Goal: Task Accomplishment & Management: Manage account settings

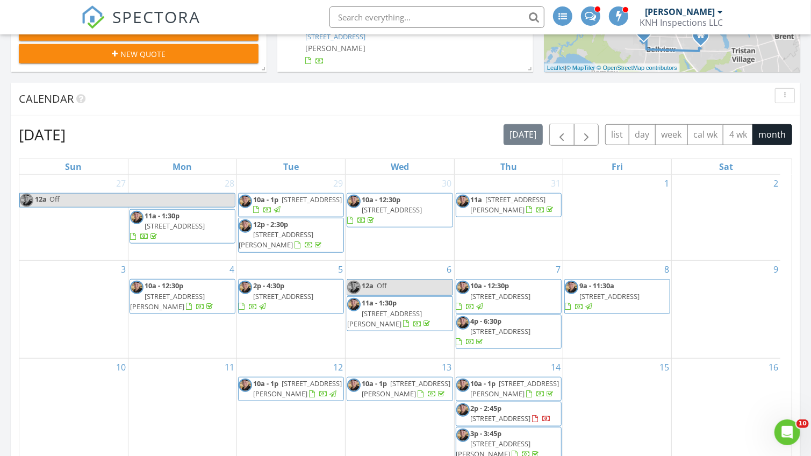
scroll to position [451, 0]
click at [581, 136] on span "button" at bounding box center [586, 134] width 13 height 13
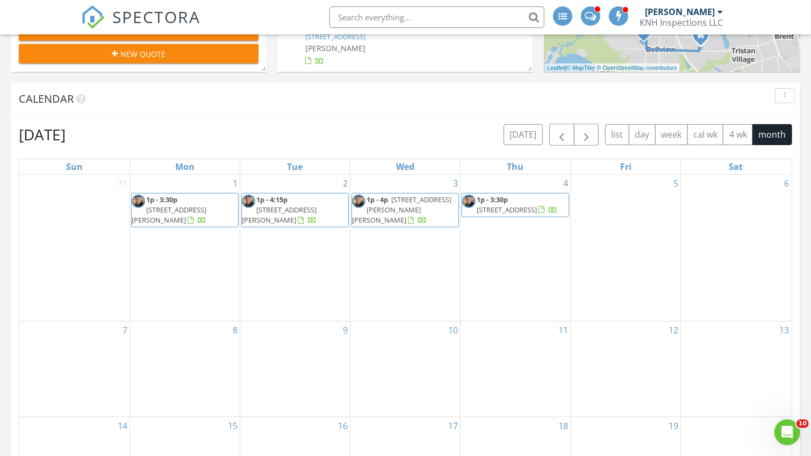
click at [278, 204] on span "1p - 4:15p" at bounding box center [271, 199] width 31 height 10
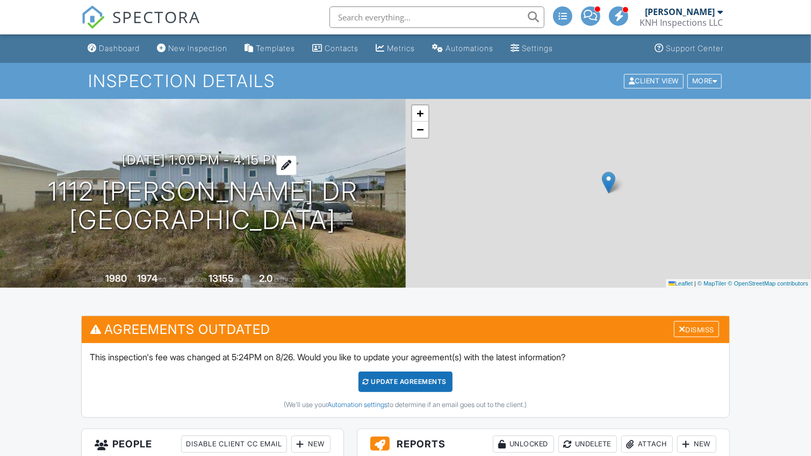
click at [129, 157] on h3 "09/02/2025 1:00 pm - 4:15 pm" at bounding box center [202, 160] width 161 height 15
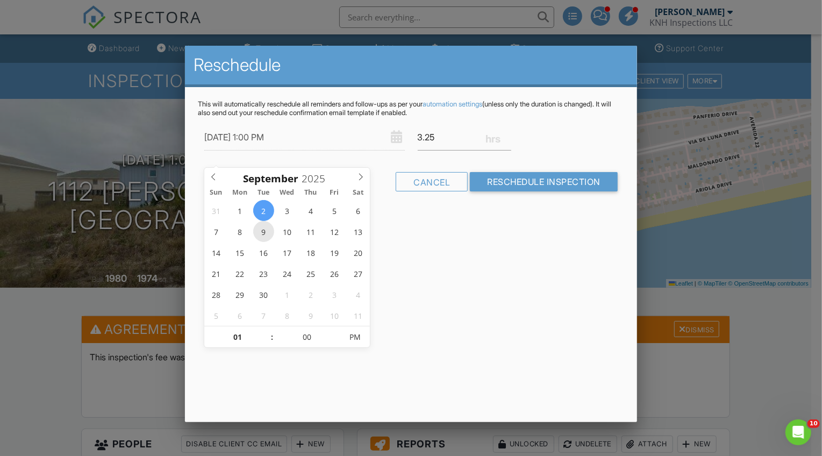
type input "09/09/2025 1:00 PM"
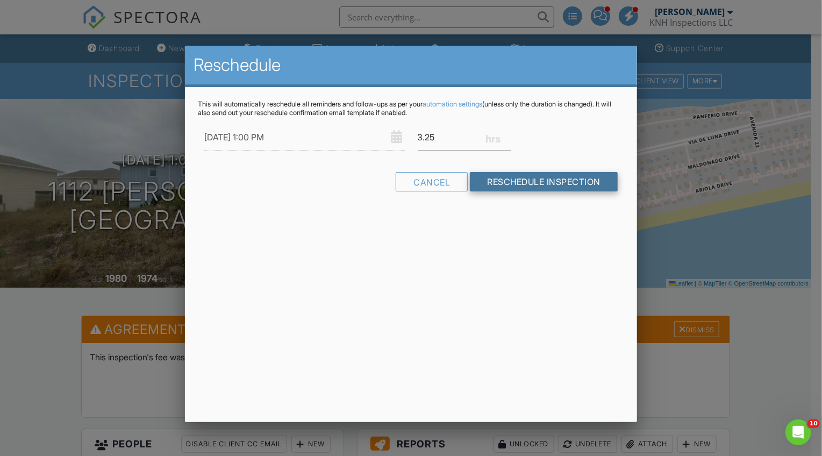
click at [561, 191] on input "Reschedule Inspection" at bounding box center [544, 181] width 148 height 19
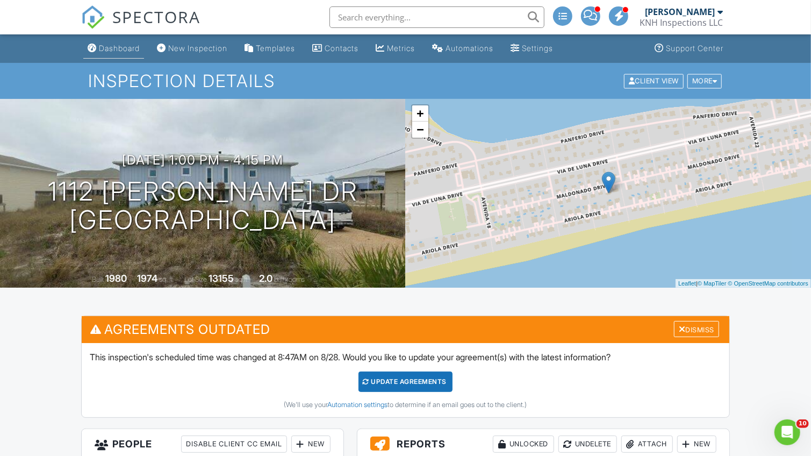
click at [125, 48] on div "Dashboard" at bounding box center [119, 48] width 41 height 9
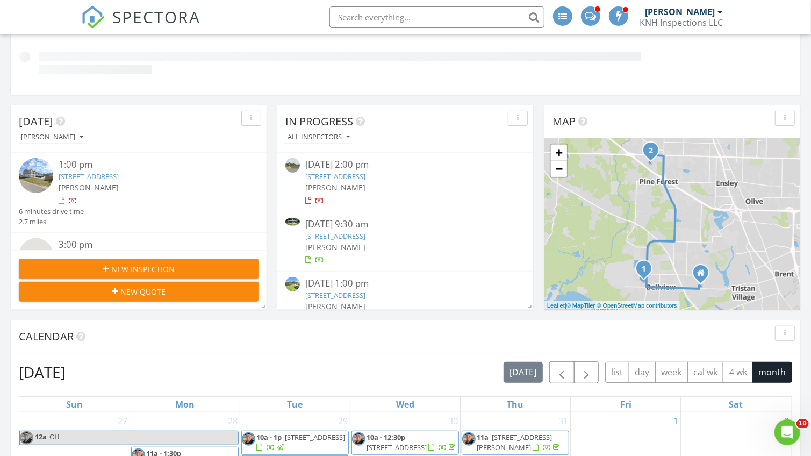
scroll to position [106, 0]
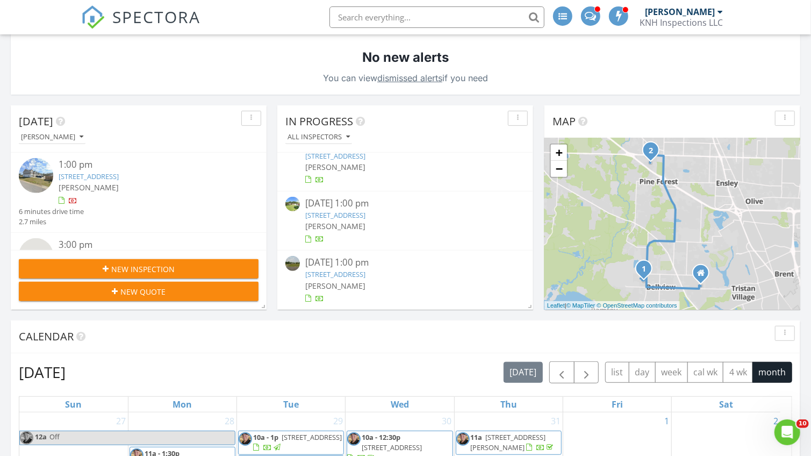
click at [650, 334] on div "Calendar" at bounding box center [397, 336] width 757 height 16
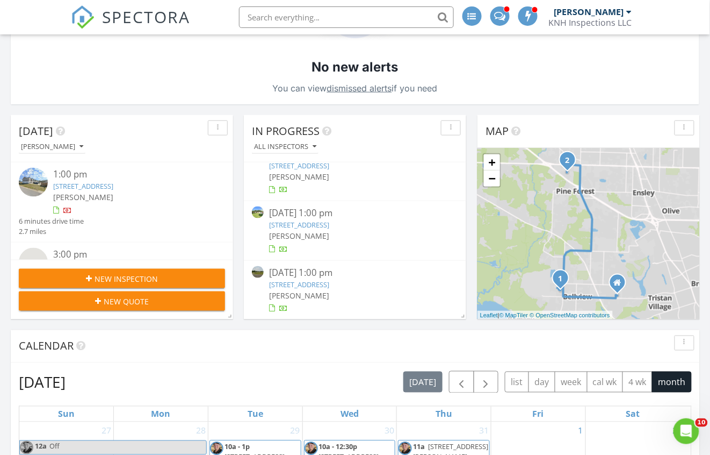
scroll to position [0, 0]
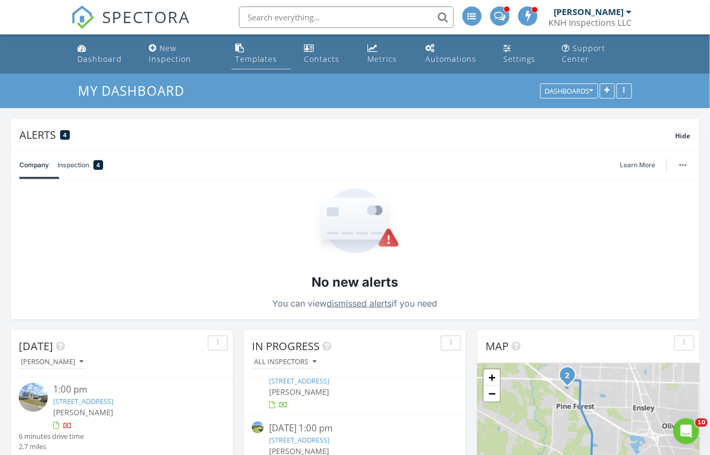
click at [266, 52] on link "Templates" at bounding box center [262, 54] width 60 height 31
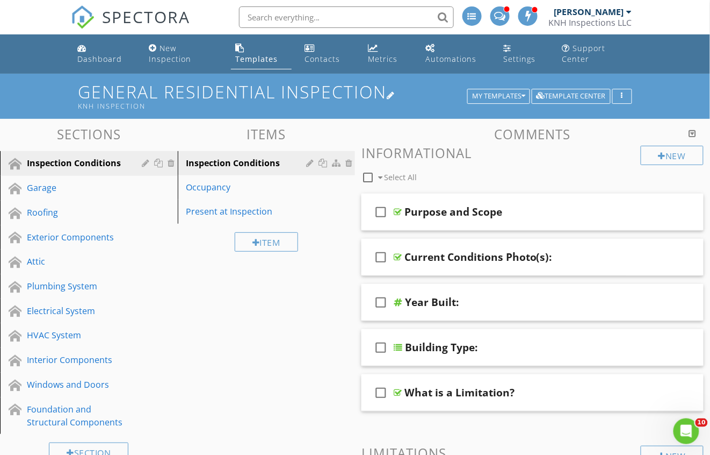
click at [487, 89] on div "General Residential Inspection KNH Inspection My Templates Template Center" at bounding box center [355, 95] width 554 height 27
click at [476, 102] on button "My Templates" at bounding box center [498, 96] width 63 height 15
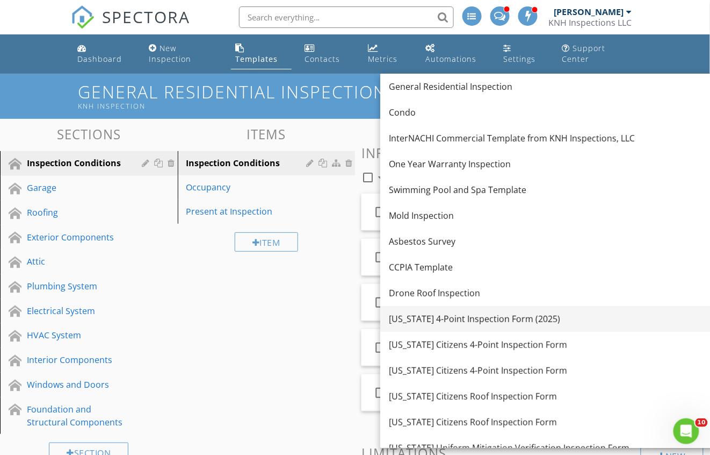
click at [495, 312] on div "[US_STATE] 4-Point Inspection Form (2025)" at bounding box center [556, 318] width 334 height 13
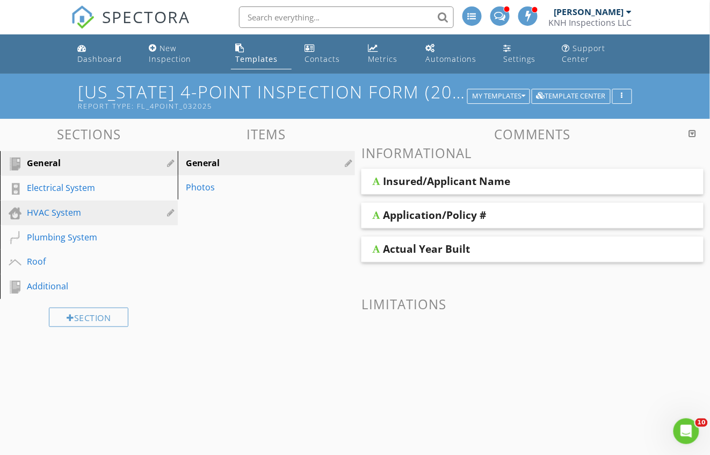
click at [83, 214] on div "HVAC System" at bounding box center [77, 212] width 100 height 13
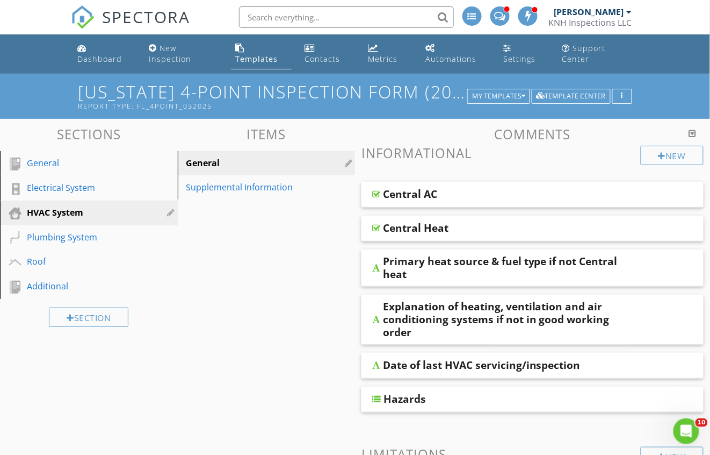
scroll to position [44, 0]
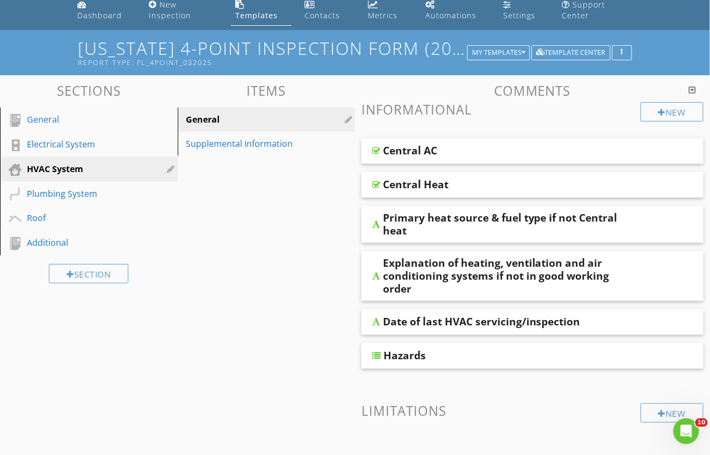
click at [588, 314] on div "Date of last HVAC servicing/inspection" at bounding box center [533, 322] width 342 height 26
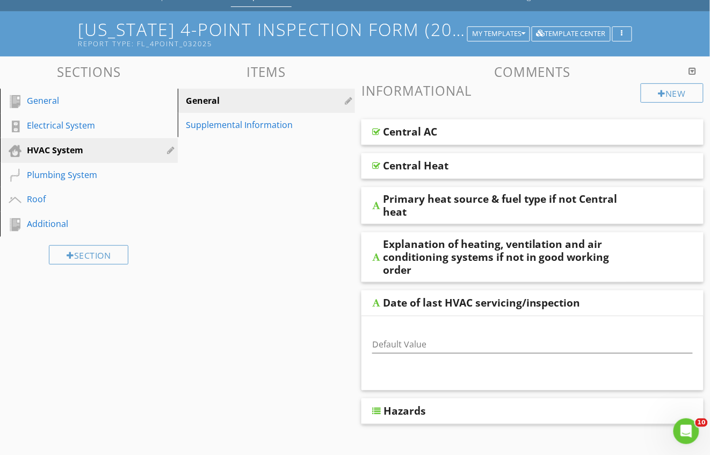
scroll to position [214, 0]
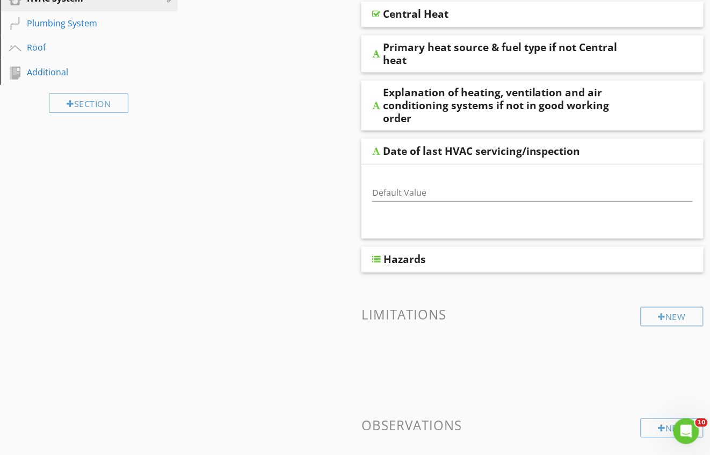
click at [527, 184] on div "Default Value" at bounding box center [532, 194] width 321 height 35
click at [523, 189] on input "Default Value" at bounding box center [532, 193] width 321 height 18
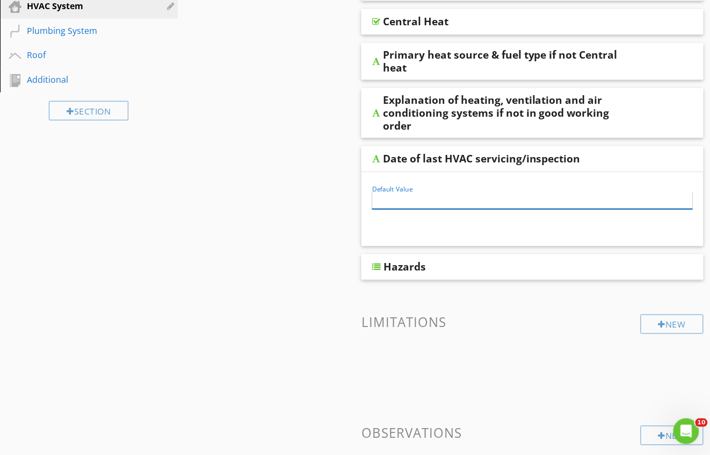
scroll to position [197, 0]
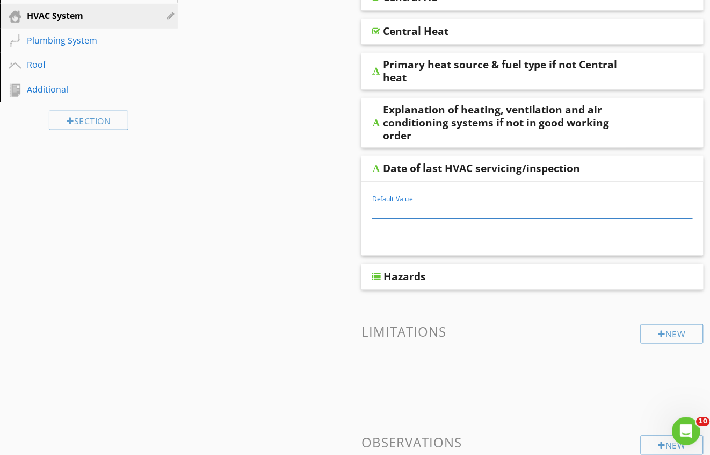
click at [687, 419] on div "Open Intercom Messenger" at bounding box center [684, 429] width 35 height 35
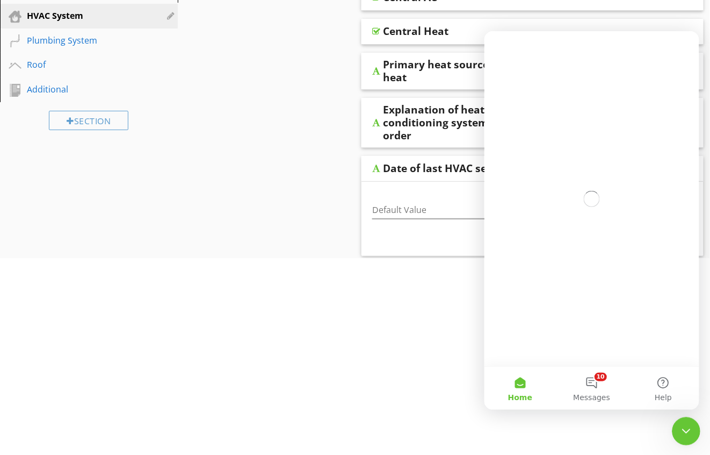
scroll to position [0, 0]
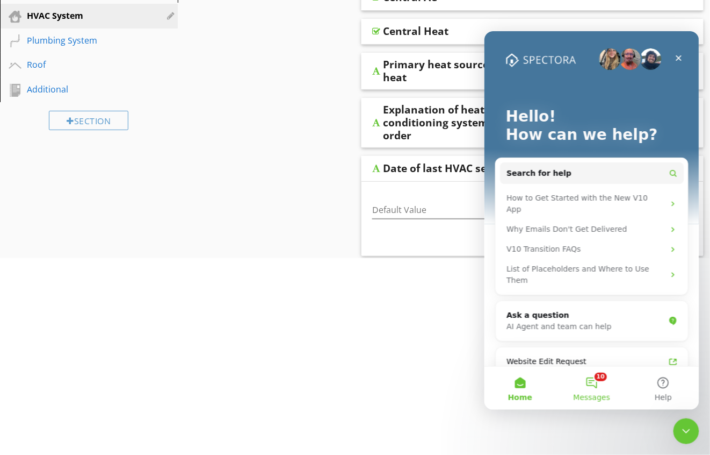
click at [599, 390] on button "10 Messages" at bounding box center [591, 387] width 71 height 43
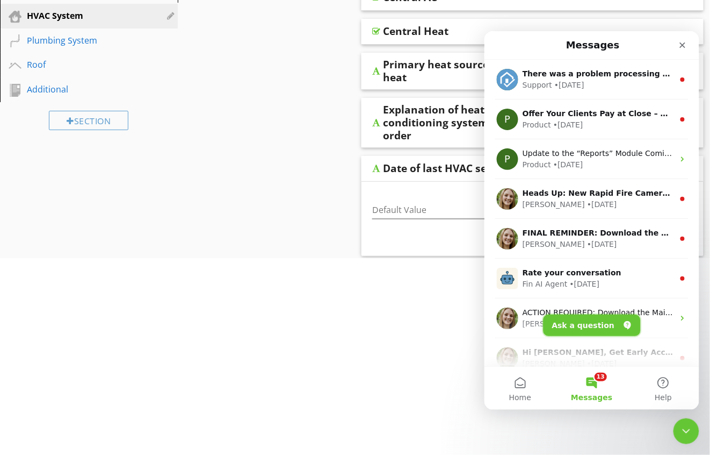
click at [597, 328] on button "Ask a question" at bounding box center [591, 324] width 97 height 21
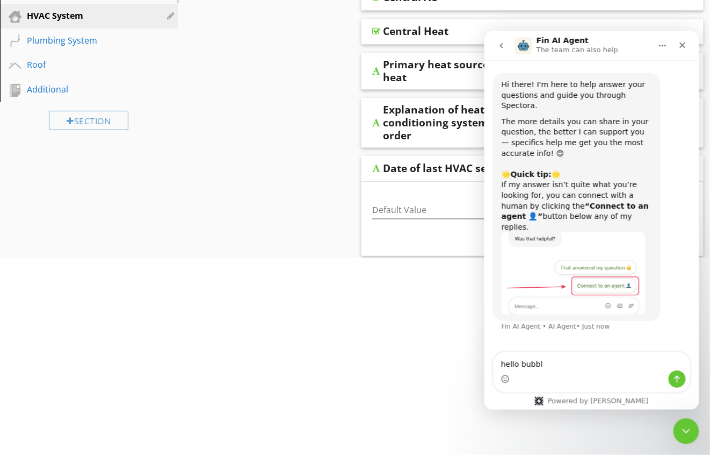
type textarea "hello bubble"
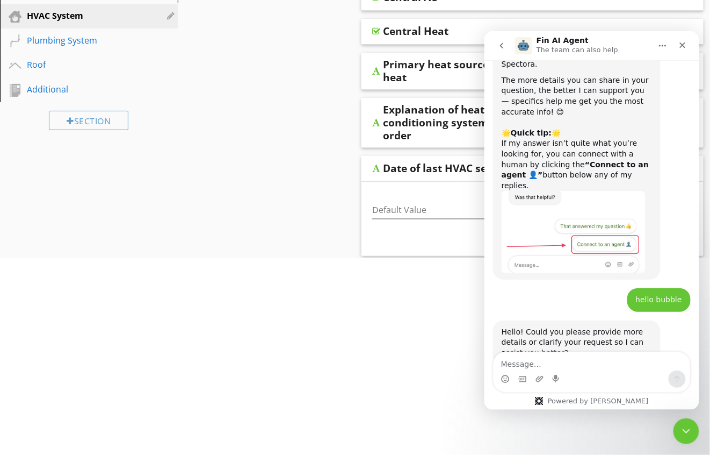
scroll to position [102, 0]
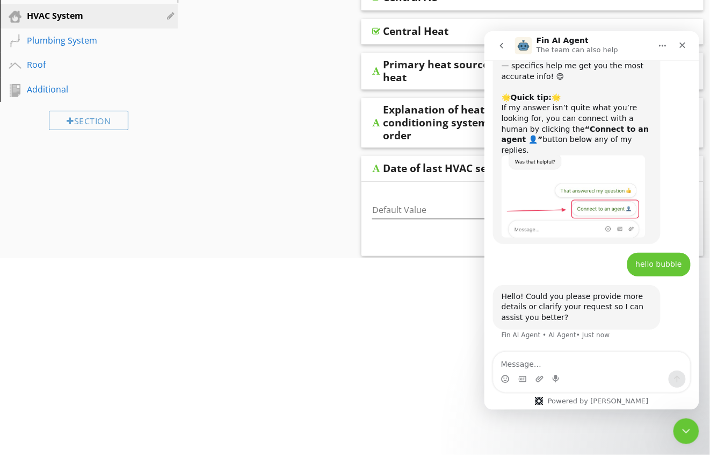
click at [614, 360] on textarea "Message…" at bounding box center [591, 360] width 197 height 18
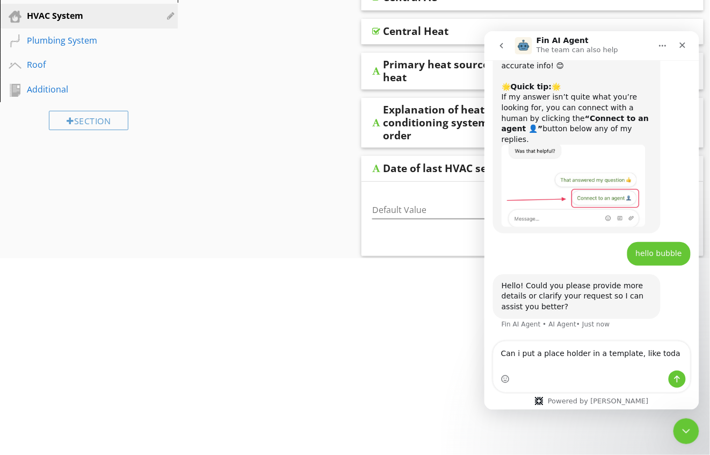
scroll to position [114, 0]
type textarea "Can i put a place holder in a template, like todays date so it auto populagtes"
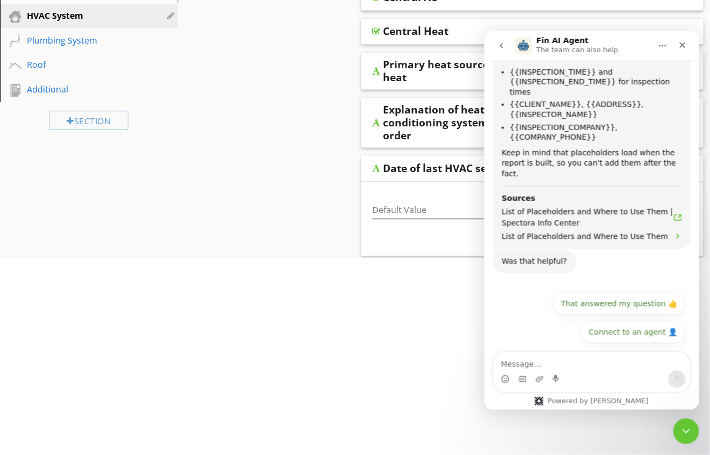
scroll to position [643, 0]
click at [601, 362] on textarea "Message…" at bounding box center [591, 360] width 197 height 18
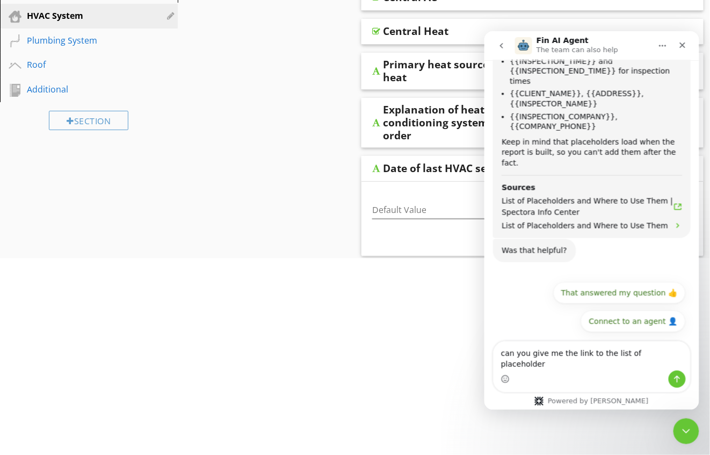
type textarea "can you give me the link to the list of placeholders"
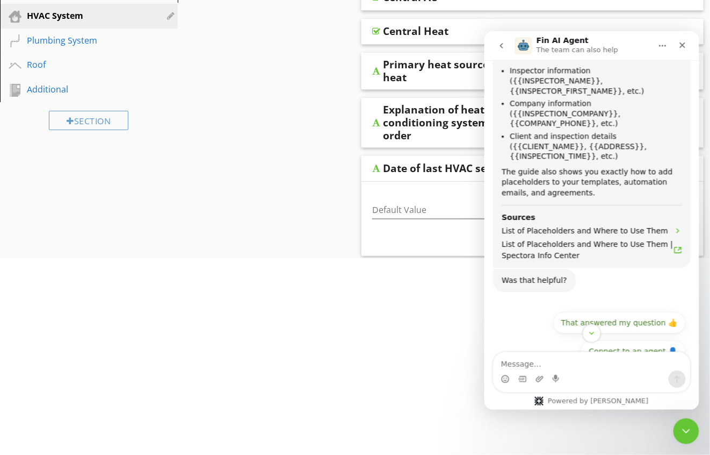
scroll to position [895, 0]
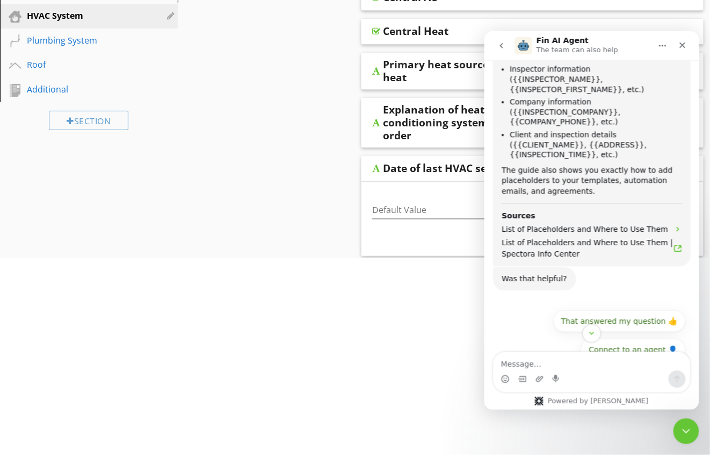
click at [321, 162] on div "Sections General Electrical System HVAC System Plumbing System Roof Additional …" at bounding box center [355, 234] width 710 height 625
click at [685, 44] on icon "Close" at bounding box center [682, 44] width 9 height 9
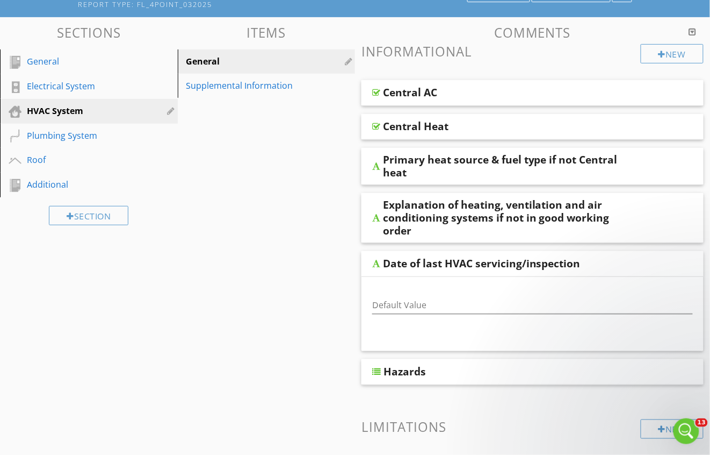
scroll to position [0, 0]
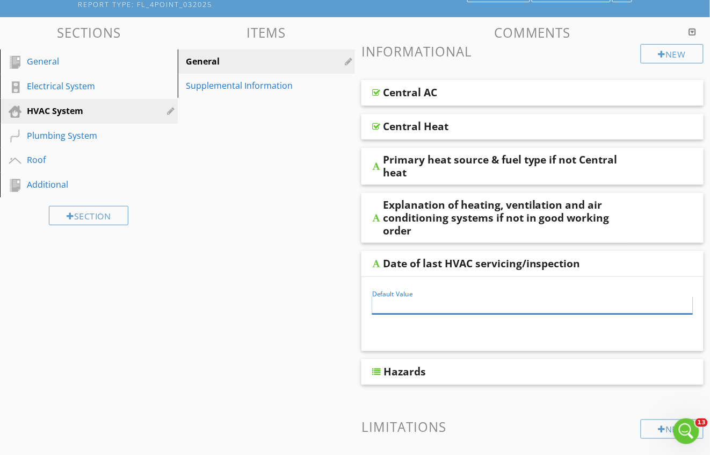
click at [427, 306] on input "Default Value" at bounding box center [532, 305] width 321 height 18
paste input "{{INSPECTION_DATE}}"
type input "{{INSPECTION_DATE}}"
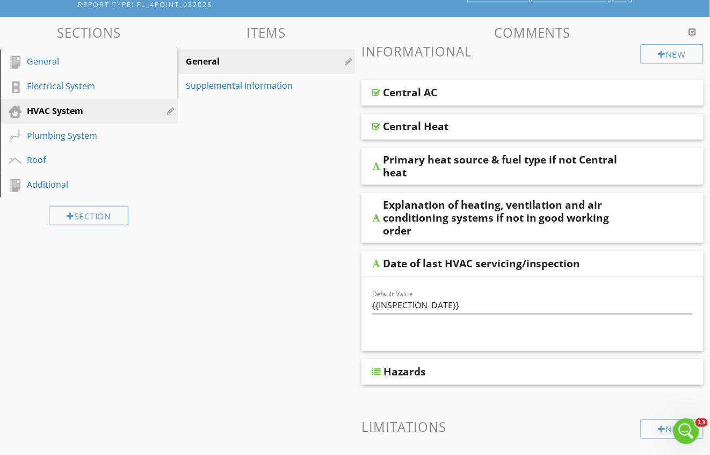
click at [304, 214] on div "Sections General Electrical System HVAC System Plumbing System Roof Additional …" at bounding box center [355, 329] width 710 height 625
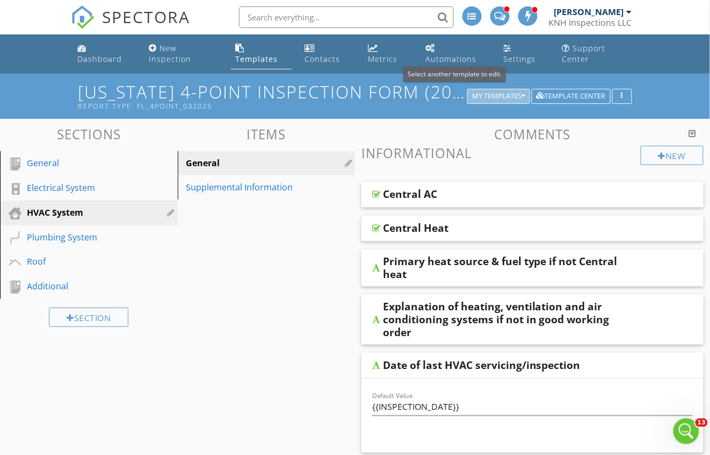
click at [492, 93] on div "My Templates" at bounding box center [498, 96] width 53 height 8
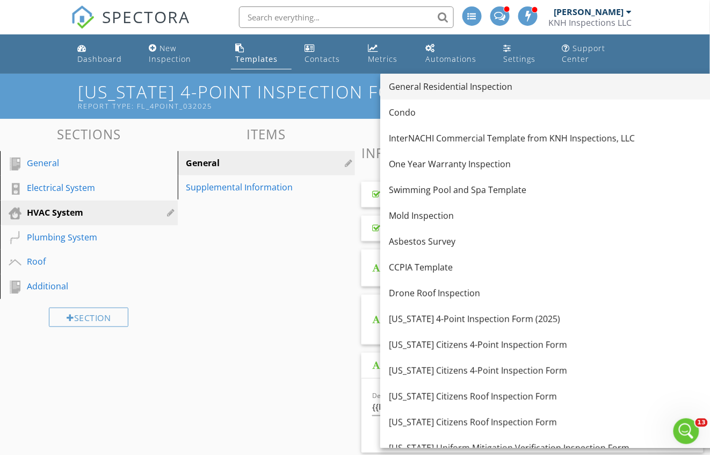
click at [465, 91] on div "General Residential Inspection" at bounding box center [556, 86] width 334 height 13
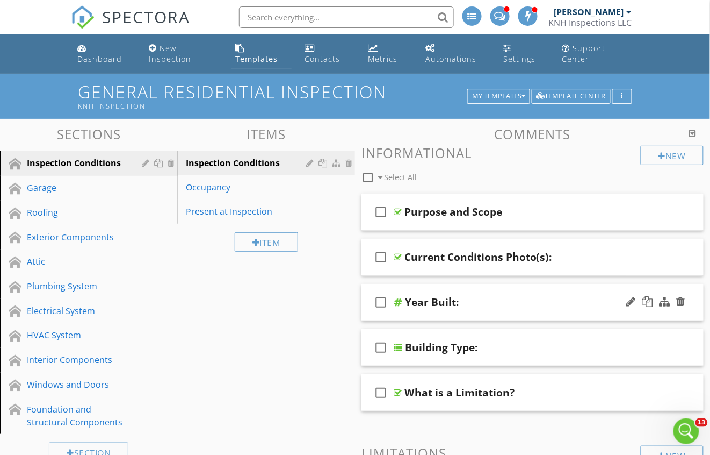
click at [527, 299] on div "check_box_outline_blank Year Built:" at bounding box center [533, 302] width 342 height 37
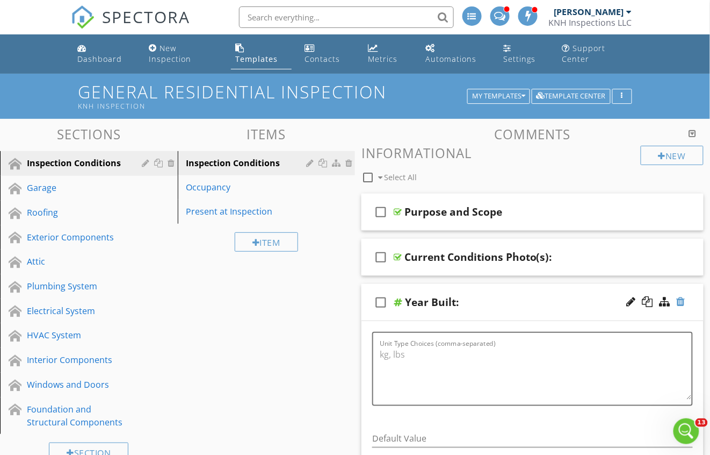
click at [682, 306] on div at bounding box center [681, 301] width 9 height 11
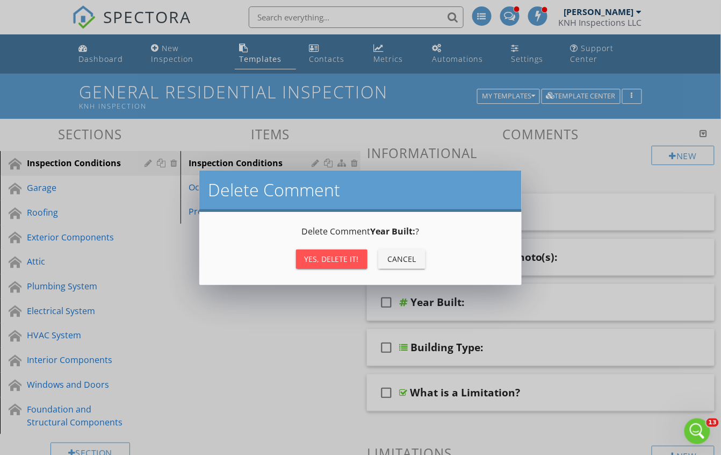
click at [314, 236] on p "Delete Comment Year Built: ?" at bounding box center [360, 231] width 297 height 13
click at [314, 249] on button "Yes, Delete it!" at bounding box center [331, 258] width 71 height 19
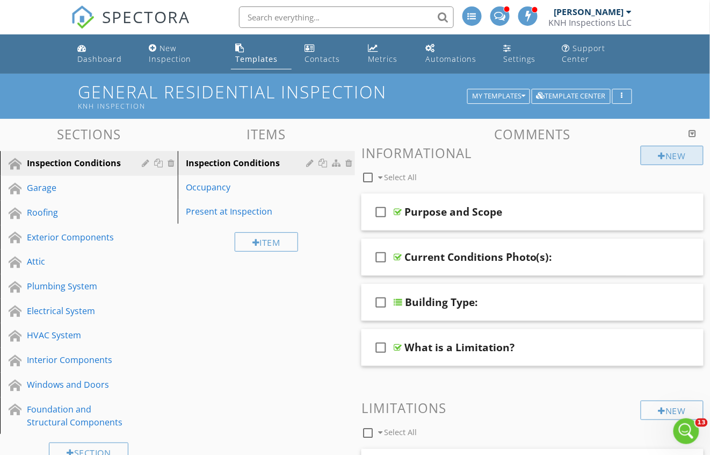
click at [682, 158] on div "New" at bounding box center [672, 155] width 63 height 19
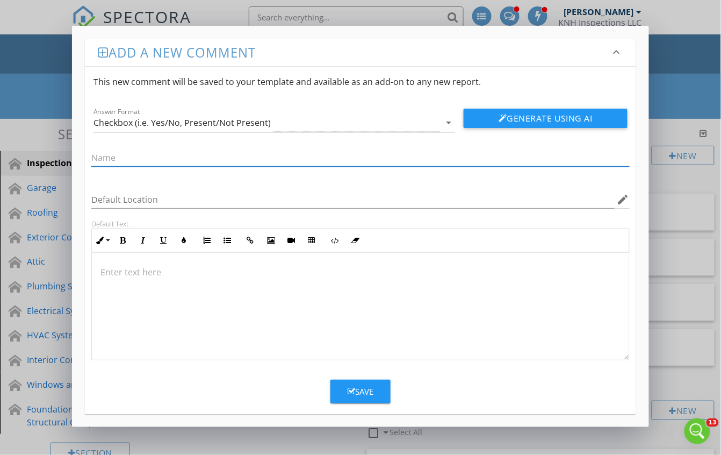
click at [376, 118] on div "Checkbox (i.e. Yes/No, Present/Not Present)" at bounding box center [266, 123] width 347 height 18
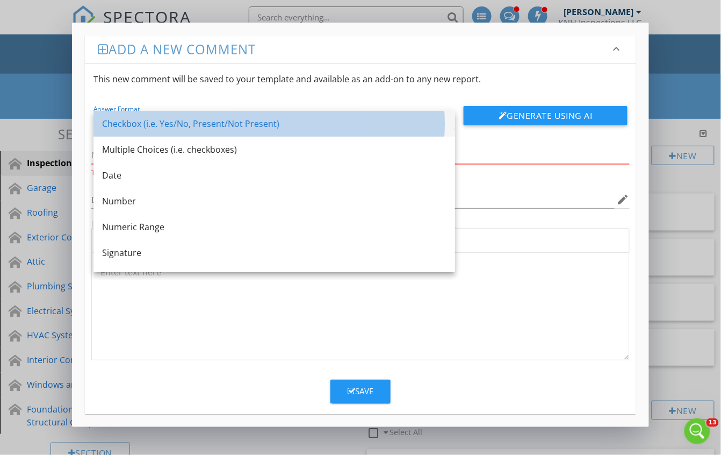
click at [270, 128] on div "Checkbox (i.e. Yes/No, Present/Not Present)" at bounding box center [274, 123] width 344 height 13
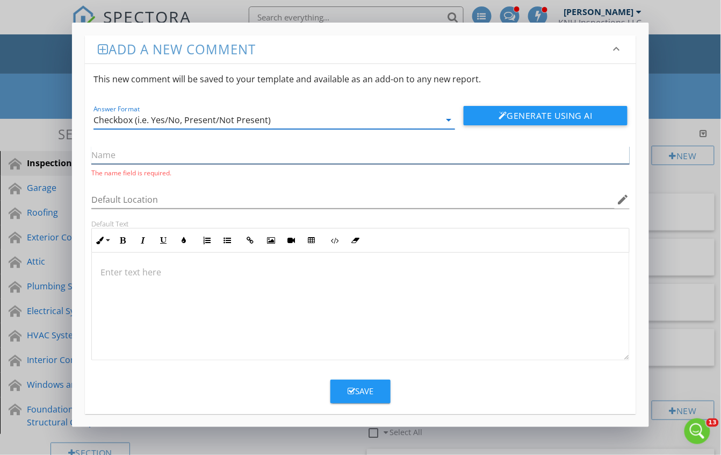
click at [222, 157] on input "text" at bounding box center [360, 155] width 538 height 18
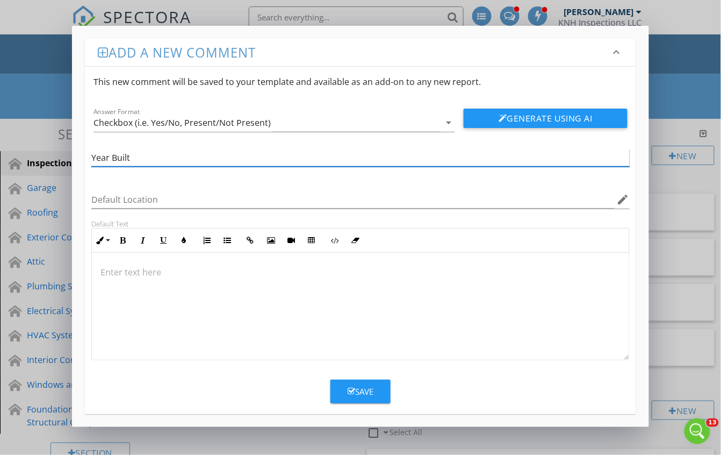
type input "Year Built"
click at [174, 273] on p at bounding box center [360, 271] width 520 height 13
click at [171, 271] on p at bounding box center [360, 271] width 520 height 13
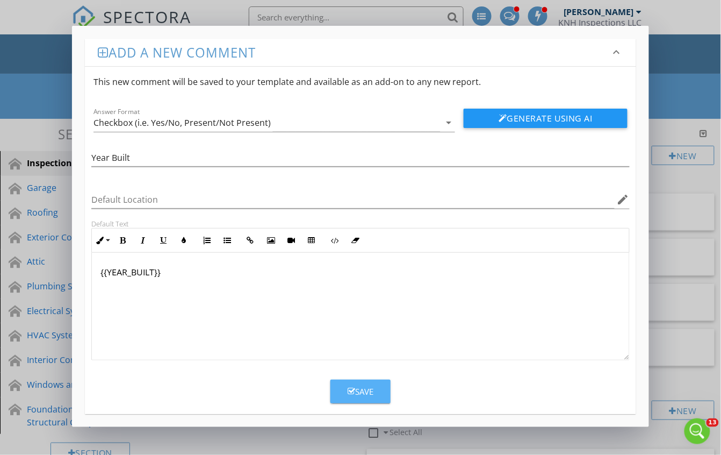
click at [359, 398] on div "Save" at bounding box center [361, 391] width 26 height 12
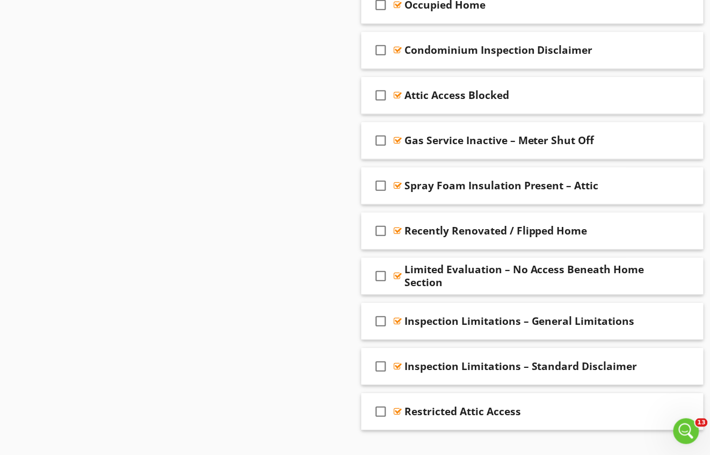
scroll to position [607, 0]
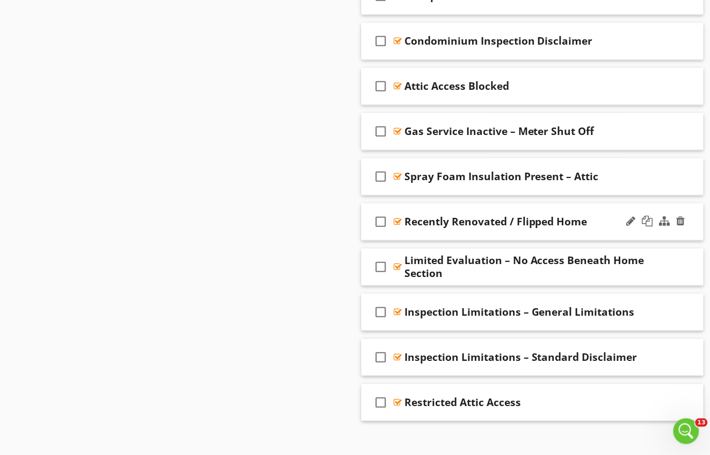
drag, startPoint x: 553, startPoint y: 325, endPoint x: 491, endPoint y: 227, distance: 116.4
click at [500, 218] on span "check_box_outline_blank Crawlspace Access Disclaimer check_box_outline_blank Po…" at bounding box center [533, 154] width 342 height 534
click at [190, 272] on div "Sections Inspection Conditions Garage Roofing Exterior Components Attic Plumbin…" at bounding box center [355, 39] width 710 height 1055
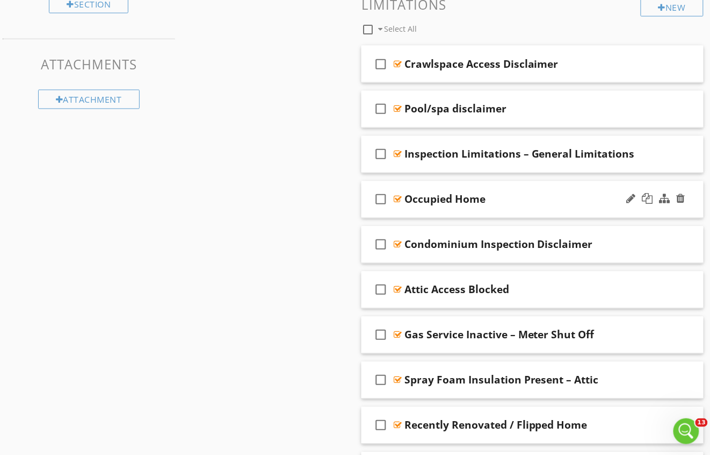
scroll to position [433, 0]
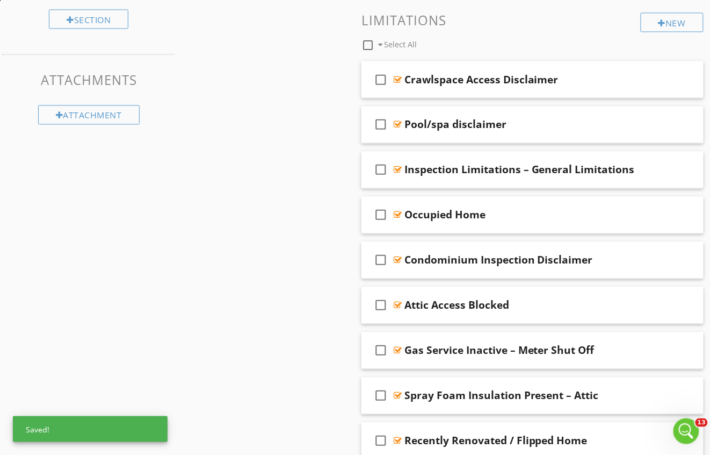
click at [236, 242] on div "Sections Inspection Conditions Garage Roofing Exterior Components Attic Plumbin…" at bounding box center [355, 213] width 710 height 1055
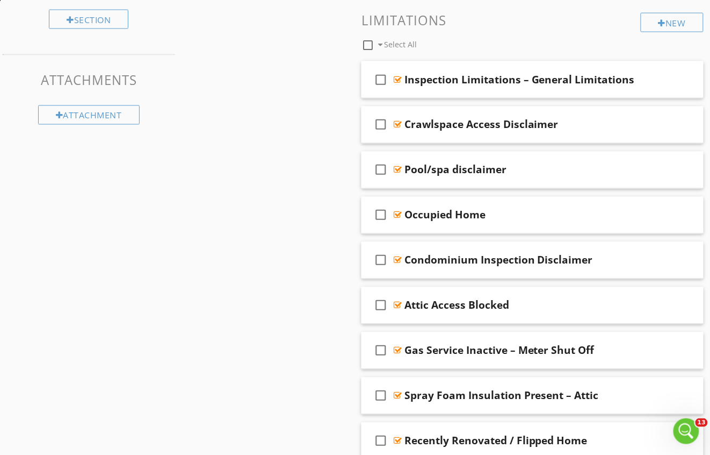
click at [643, 72] on div at bounding box center [656, 80] width 63 height 26
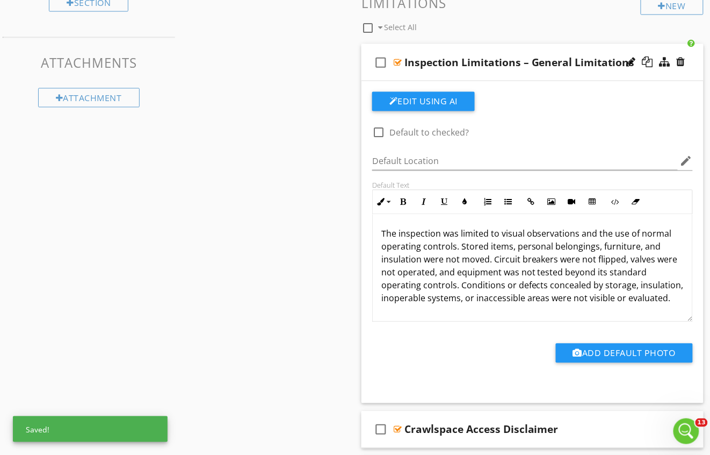
scroll to position [9, 0]
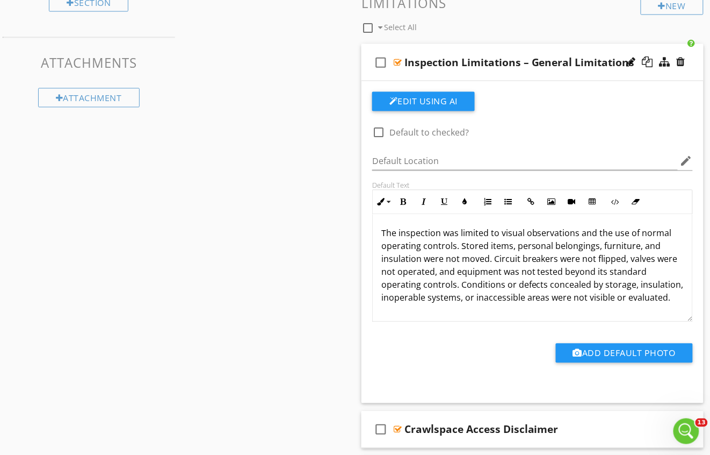
click at [379, 141] on div at bounding box center [379, 133] width 18 height 18
checkbox input "true"
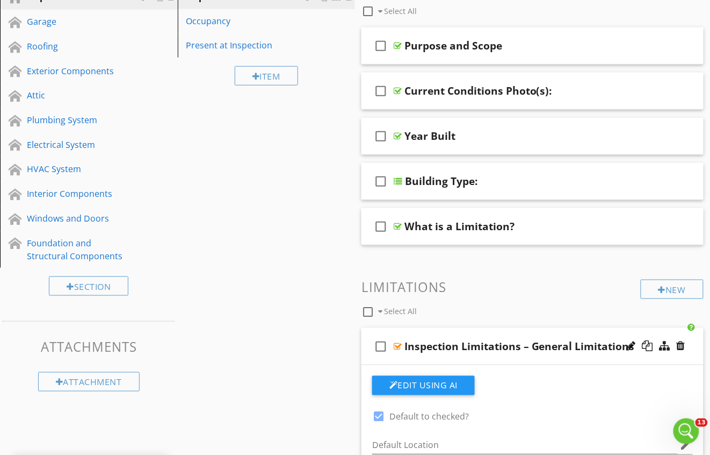
scroll to position [0, 0]
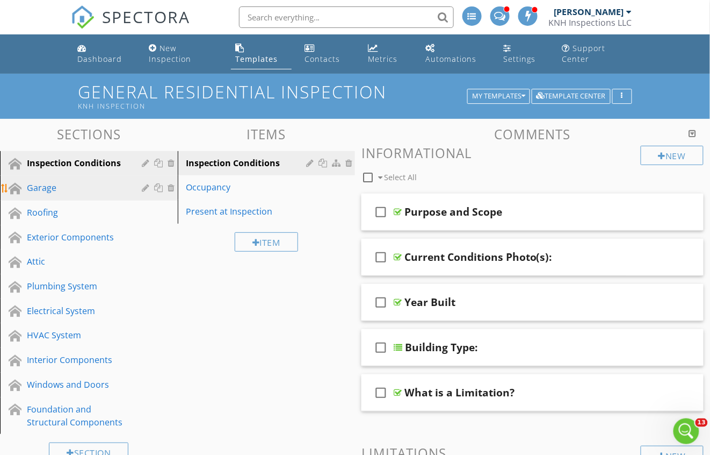
click at [32, 200] on link "Garage" at bounding box center [90, 188] width 175 height 25
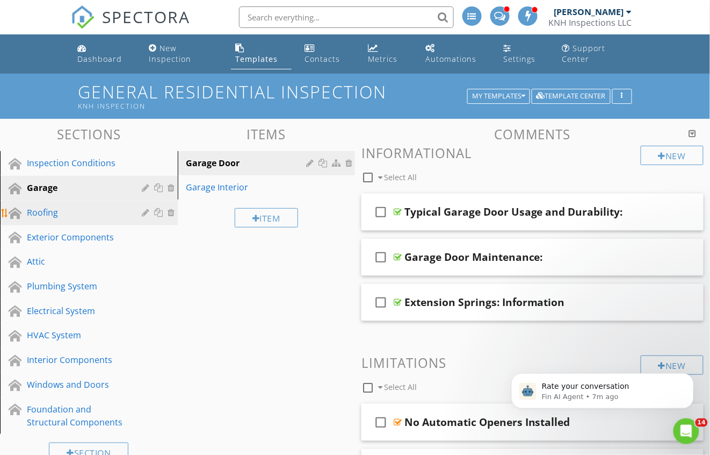
click at [77, 219] on div "Roofing" at bounding box center [77, 212] width 100 height 13
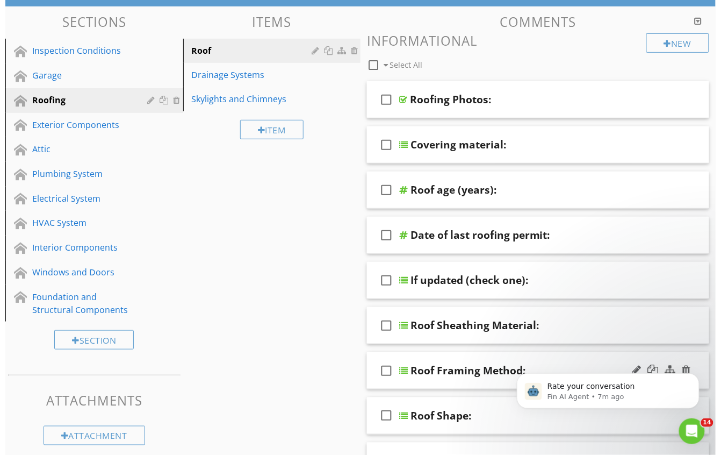
scroll to position [170, 0]
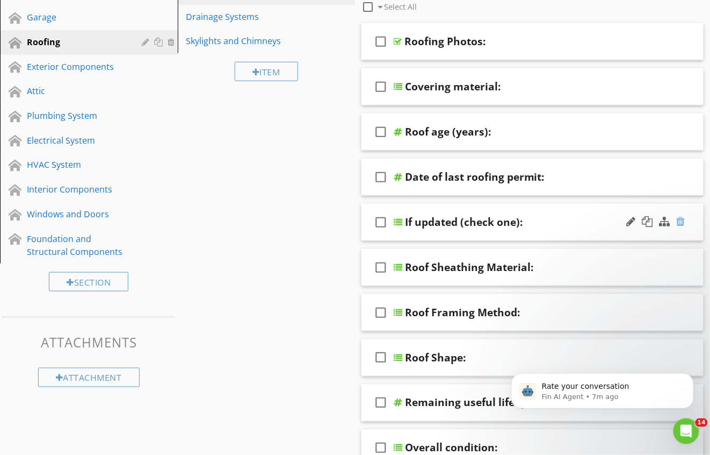
click at [686, 225] on div at bounding box center [681, 221] width 9 height 11
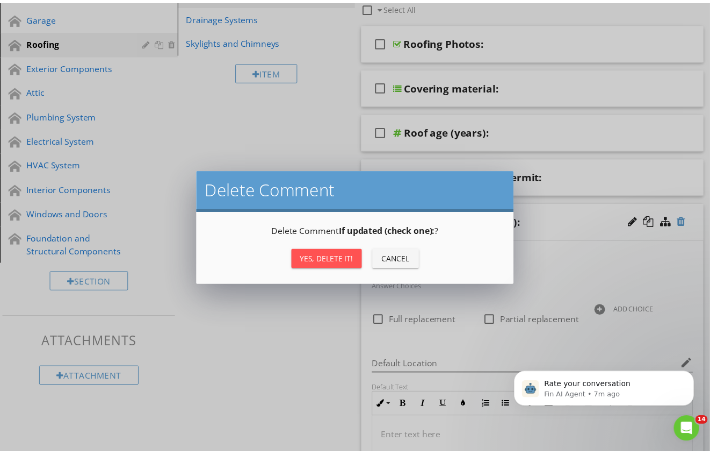
scroll to position [170, 0]
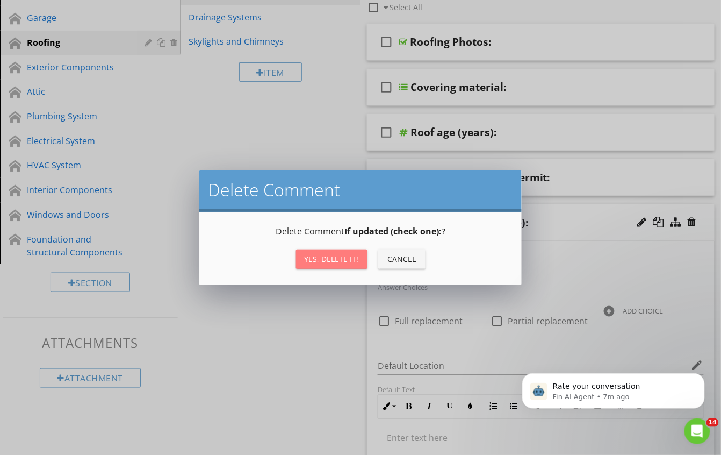
click at [329, 258] on div "Yes, Delete it!" at bounding box center [332, 258] width 54 height 11
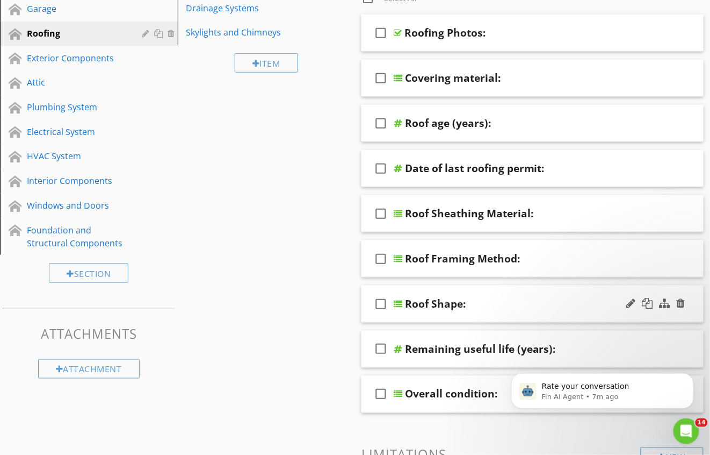
scroll to position [208, 0]
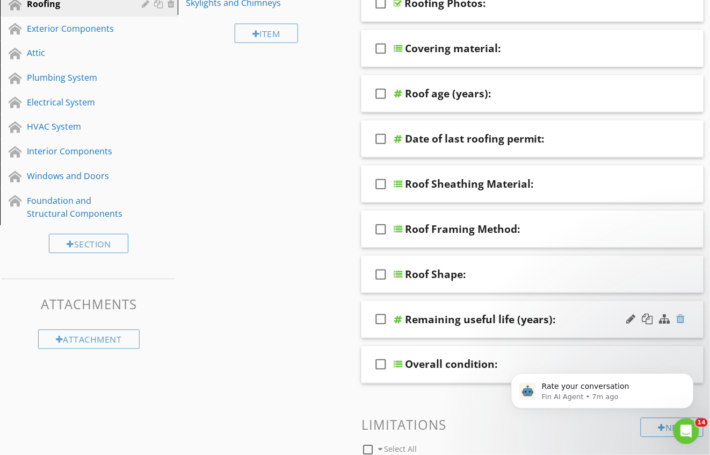
click at [682, 323] on div at bounding box center [681, 318] width 9 height 11
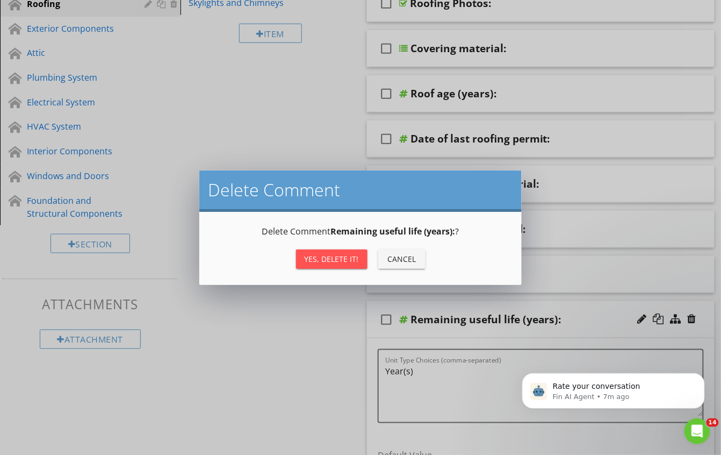
click at [317, 253] on div "Yes, Delete it!" at bounding box center [332, 258] width 54 height 11
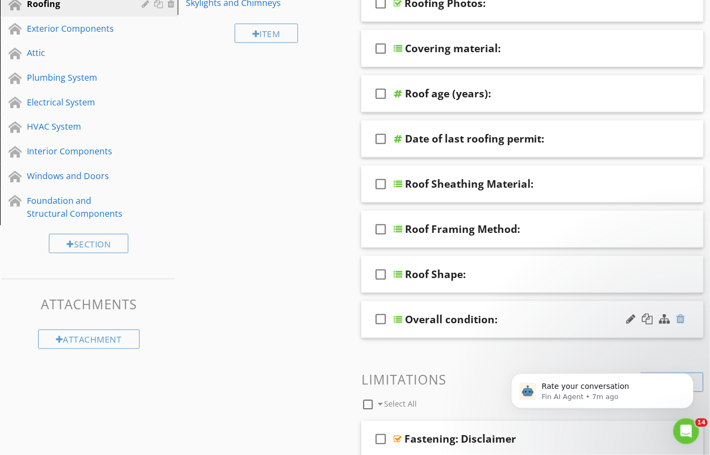
click at [684, 320] on div at bounding box center [681, 318] width 9 height 11
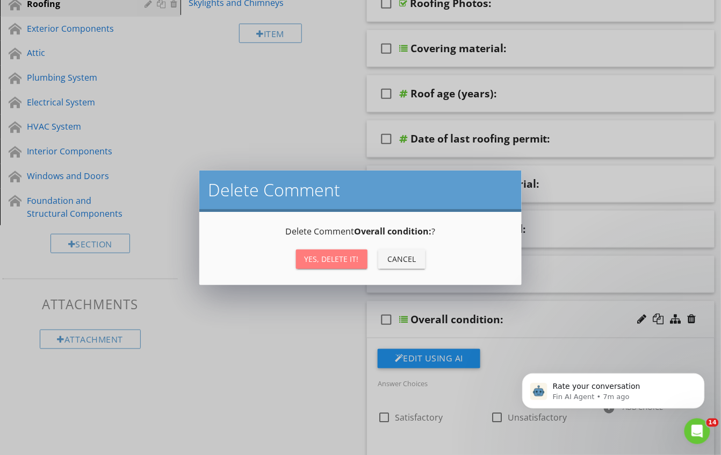
click at [323, 268] on button "Yes, Delete it!" at bounding box center [331, 258] width 71 height 19
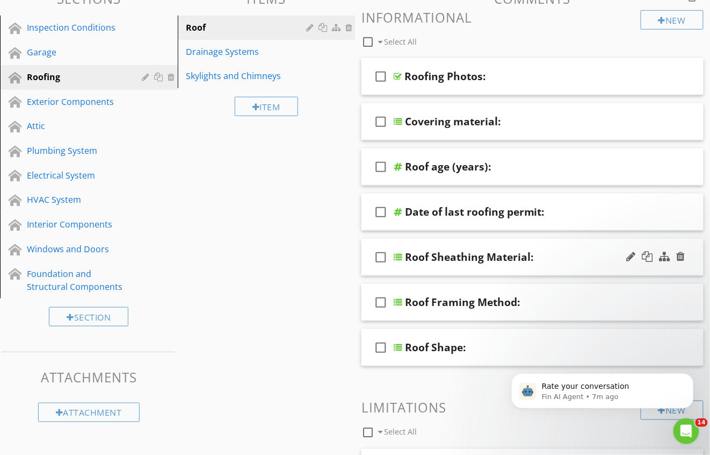
scroll to position [126, 0]
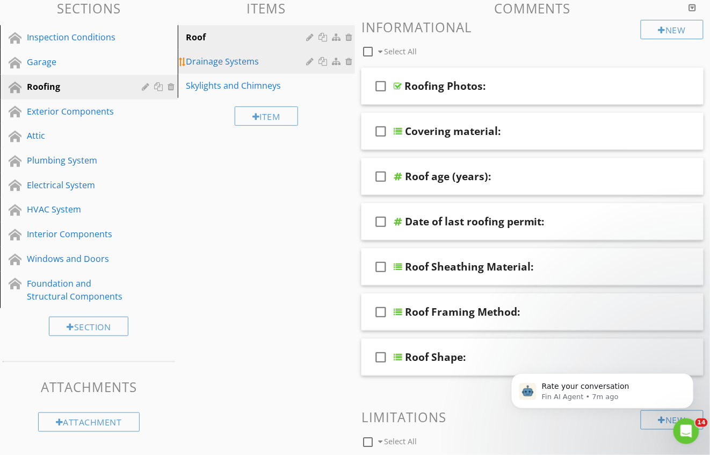
click at [221, 73] on link "Drainage Systems" at bounding box center [268, 61] width 175 height 24
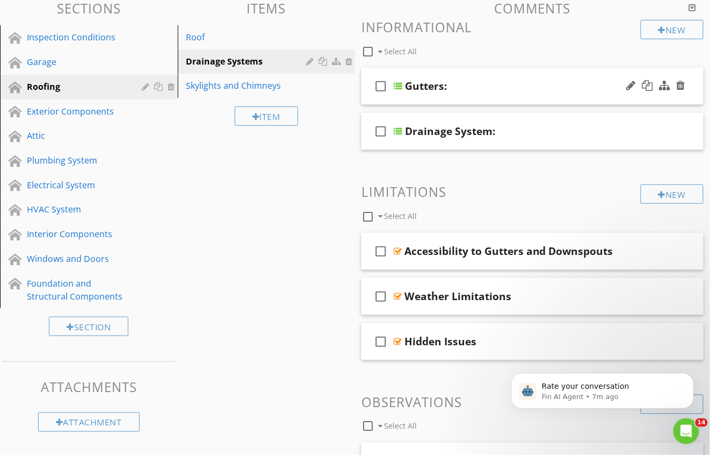
click at [534, 77] on div "check_box_outline_blank Gutters:" at bounding box center [533, 86] width 342 height 37
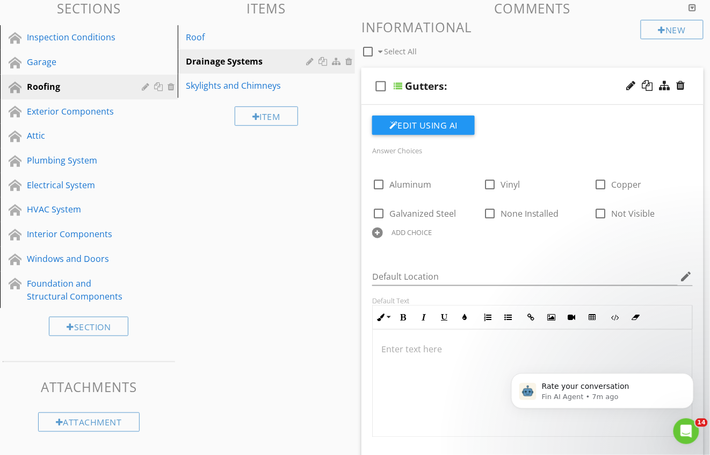
scroll to position [125, 0]
click at [72, 116] on div "Exterior Components" at bounding box center [77, 111] width 100 height 13
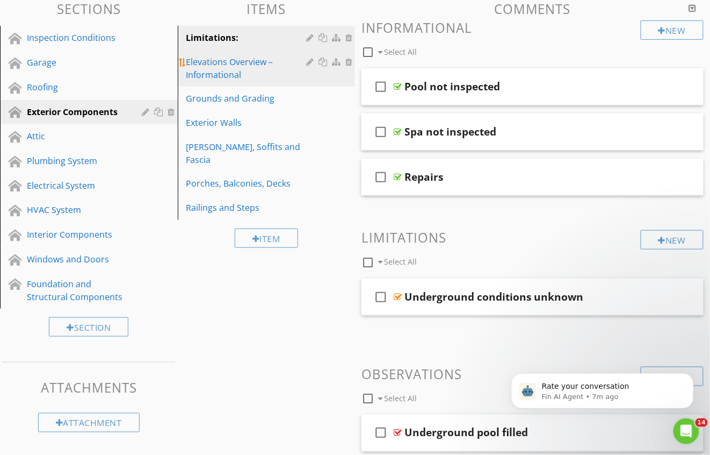
click at [230, 64] on div "Elevations Overview – Informational" at bounding box center [248, 68] width 124 height 26
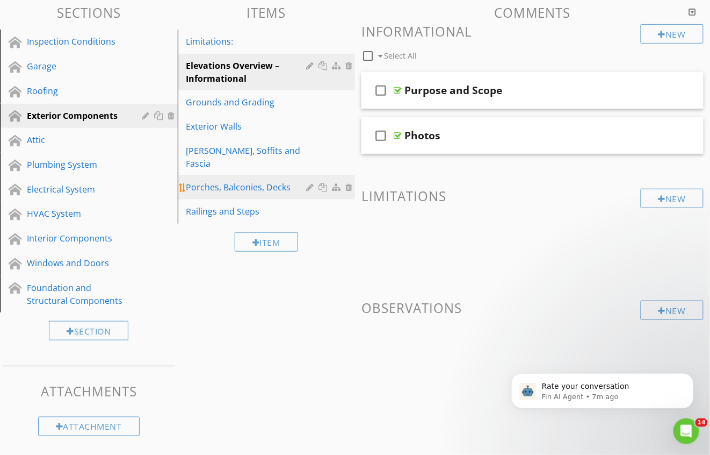
scroll to position [120, 0]
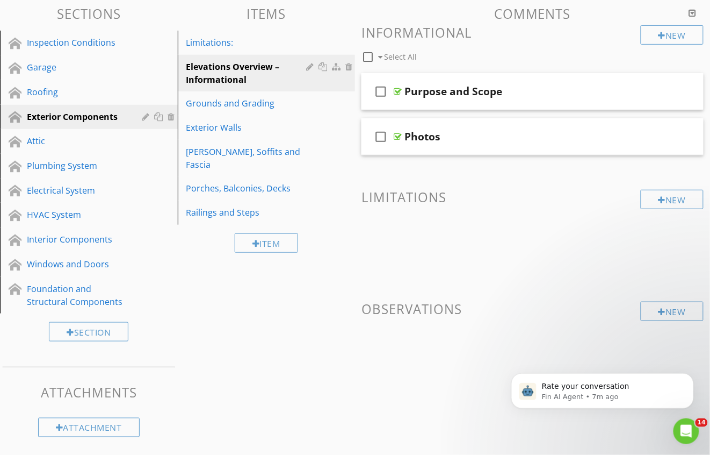
click at [276, 246] on div "Item" at bounding box center [267, 243] width 178 height 36
click at [271, 237] on div "Item" at bounding box center [266, 242] width 63 height 19
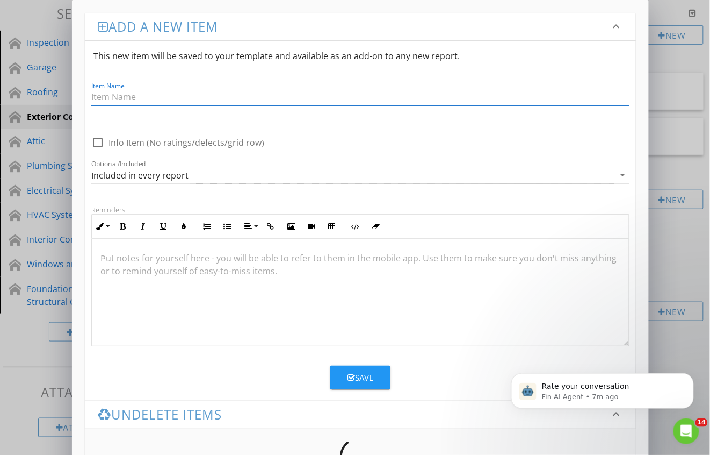
click at [679, 78] on div "Add a new item keyboard_arrow_down This new item will be saved to your template…" at bounding box center [355, 259] width 710 height 518
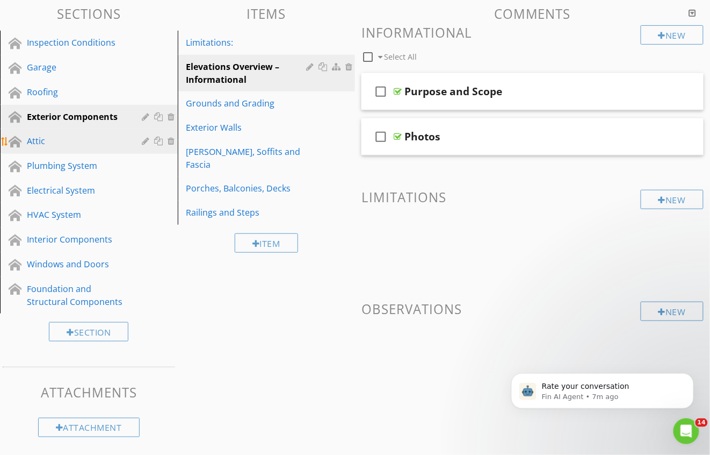
click at [69, 140] on div "Attic" at bounding box center [77, 140] width 100 height 13
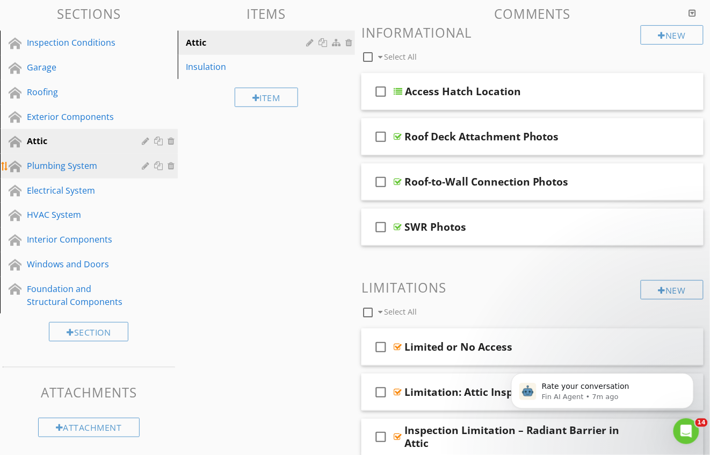
click at [76, 171] on div "Plumbing System" at bounding box center [77, 165] width 100 height 13
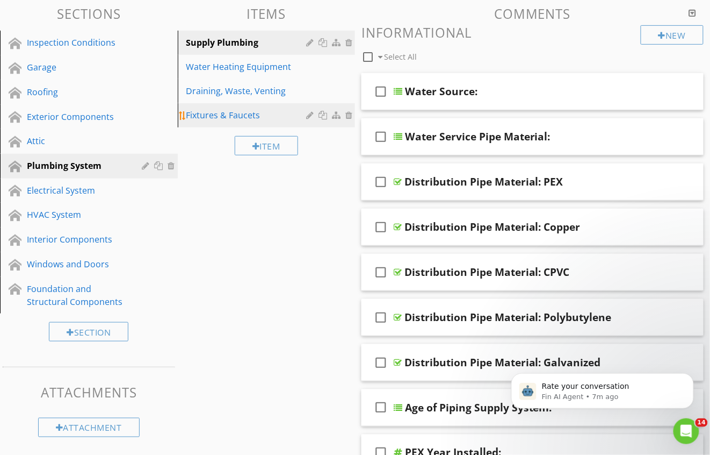
click at [207, 114] on div "Fixtures & Faucets" at bounding box center [248, 115] width 124 height 13
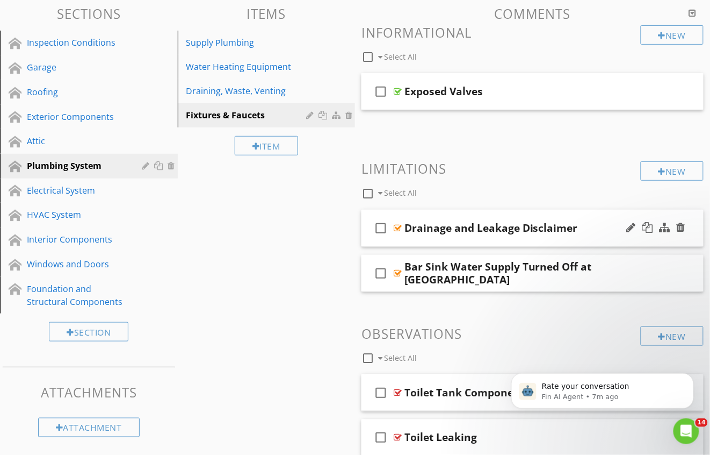
click at [603, 228] on div "Drainage and Leakage Disclaimer" at bounding box center [525, 227] width 241 height 13
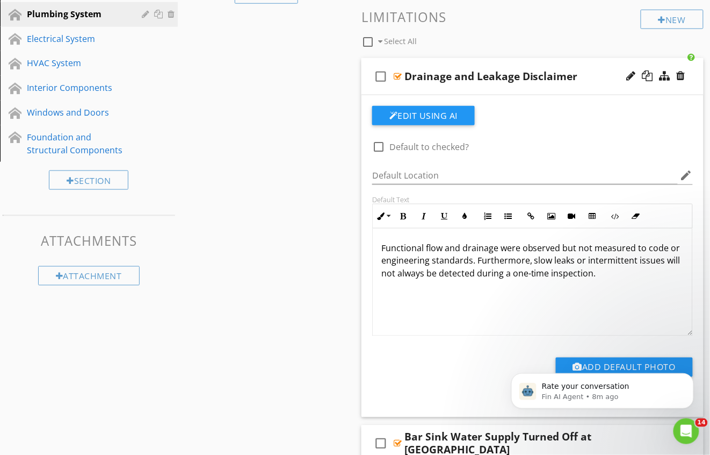
scroll to position [282, 0]
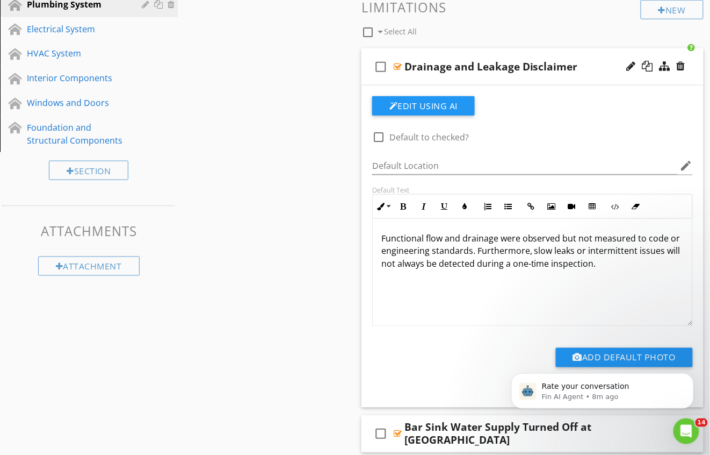
click at [381, 140] on div at bounding box center [379, 137] width 18 height 18
checkbox input "true"
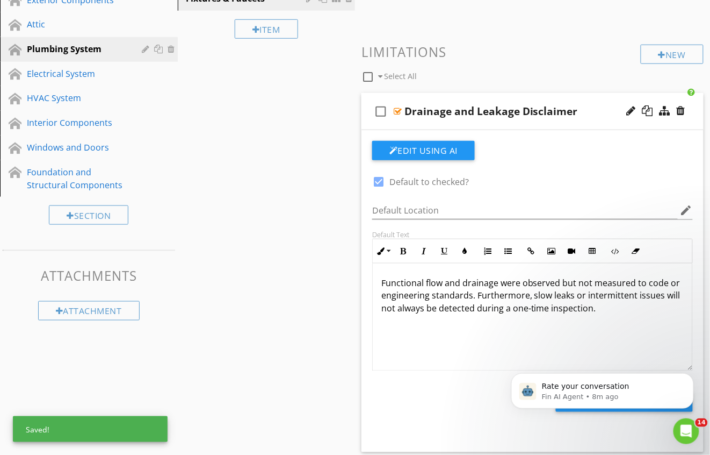
scroll to position [0, 0]
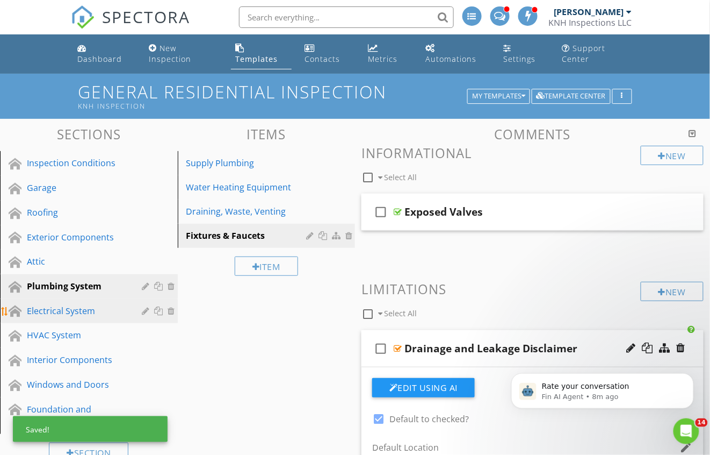
click at [39, 306] on div "Electrical System" at bounding box center [77, 310] width 100 height 13
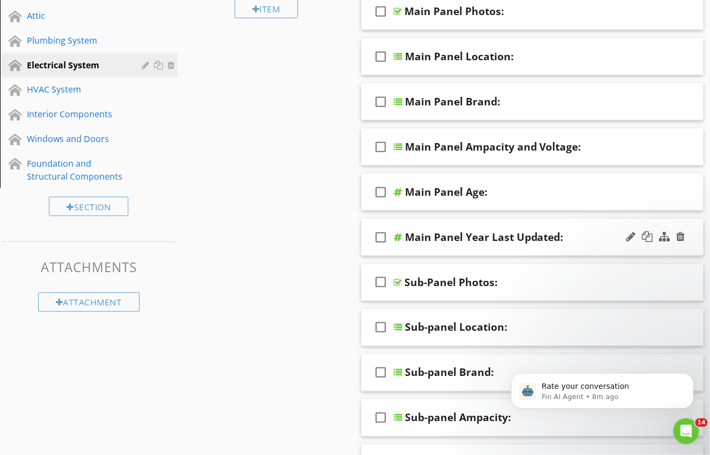
scroll to position [121, 0]
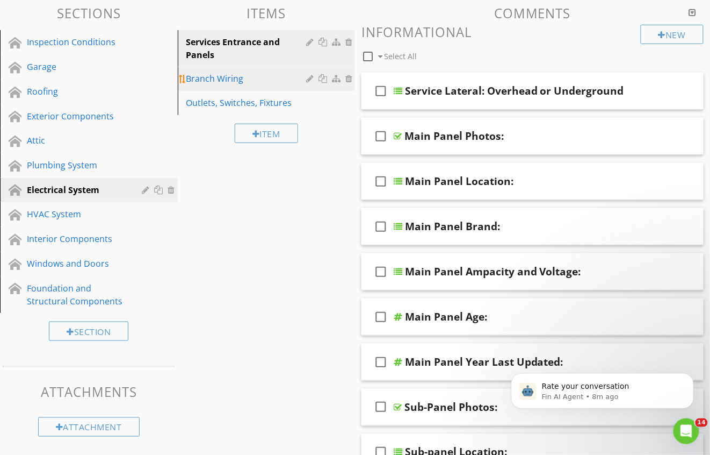
click at [243, 81] on div "Branch Wiring" at bounding box center [248, 78] width 124 height 13
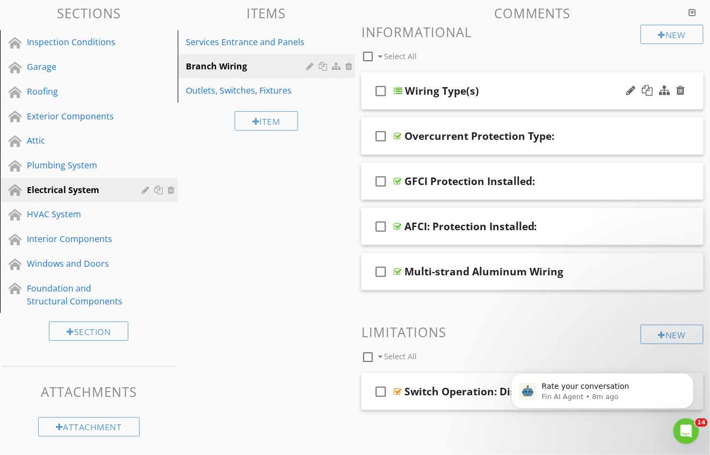
click at [594, 104] on div "check_box_outline_blank Wiring Type(s)" at bounding box center [533, 91] width 342 height 37
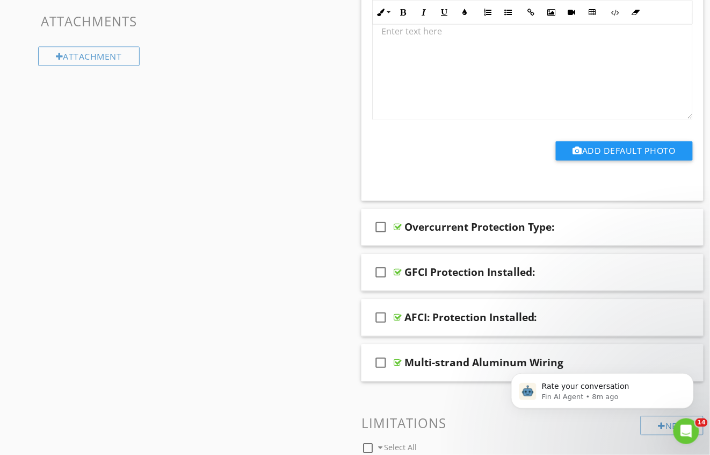
scroll to position [0, 0]
click at [574, 221] on div "Overcurrent Protection Type:" at bounding box center [525, 227] width 241 height 13
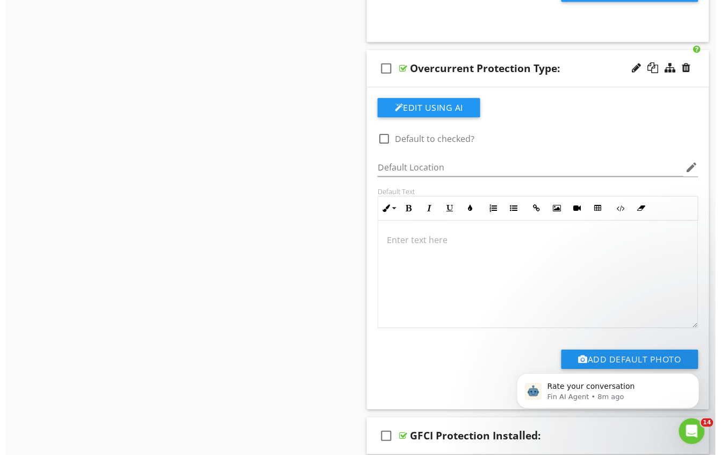
scroll to position [641, 0]
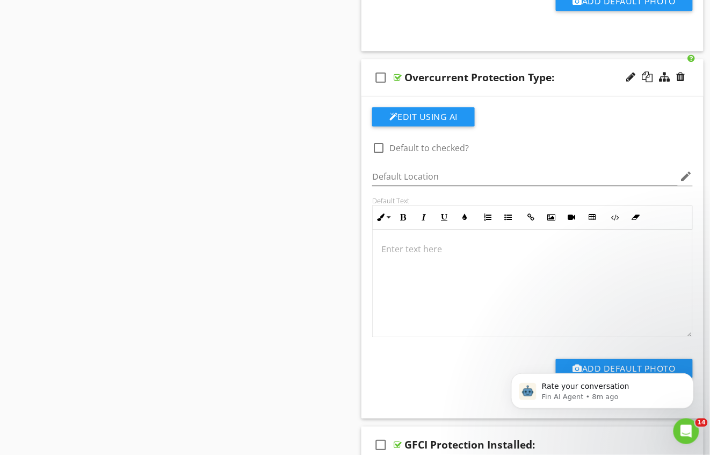
click at [604, 71] on div "Overcurrent Protection Type:" at bounding box center [525, 77] width 241 height 13
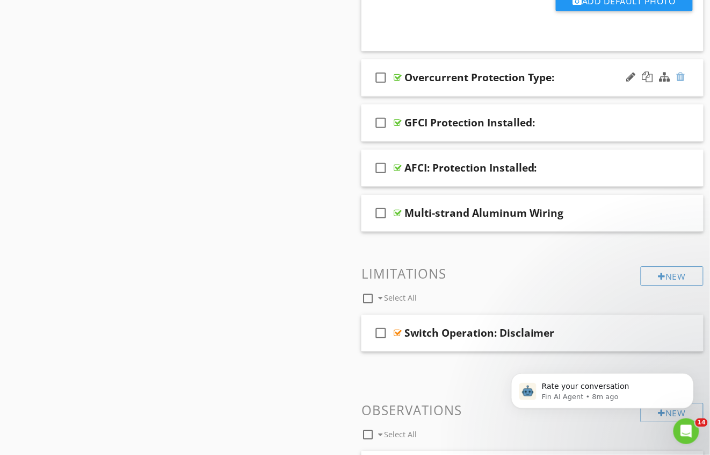
click at [681, 71] on div at bounding box center [681, 76] width 9 height 11
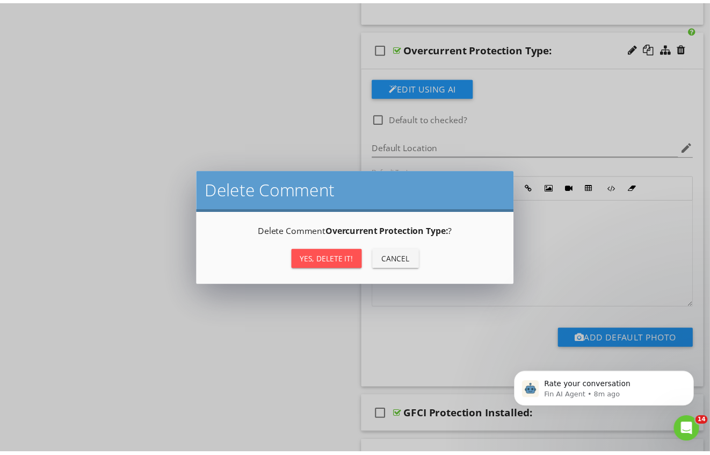
scroll to position [640, 0]
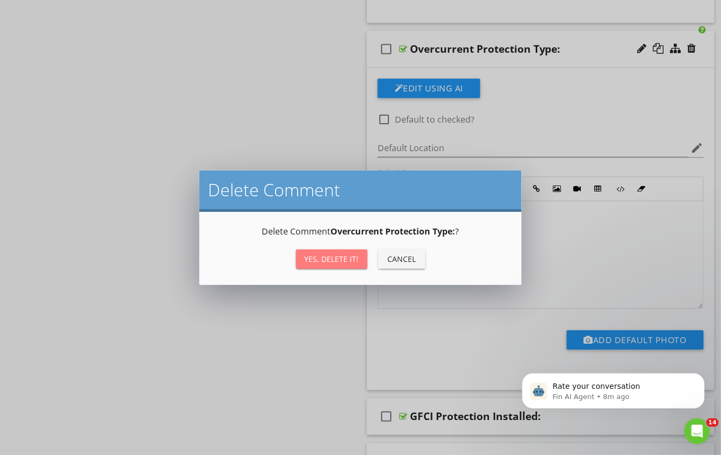
click at [342, 256] on div "Yes, Delete it!" at bounding box center [332, 258] width 54 height 11
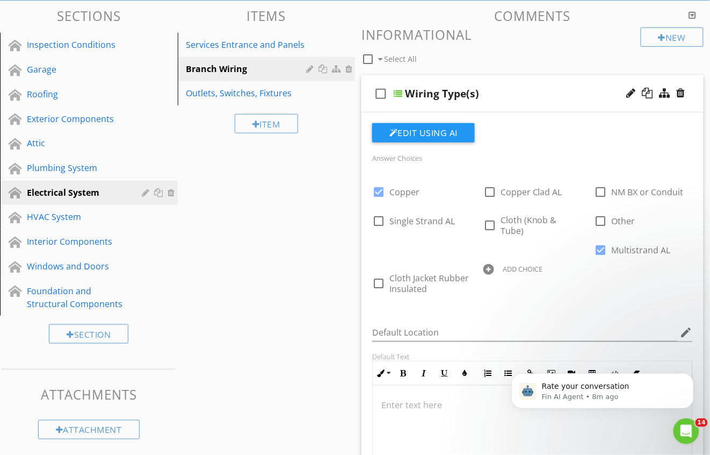
scroll to position [0, 0]
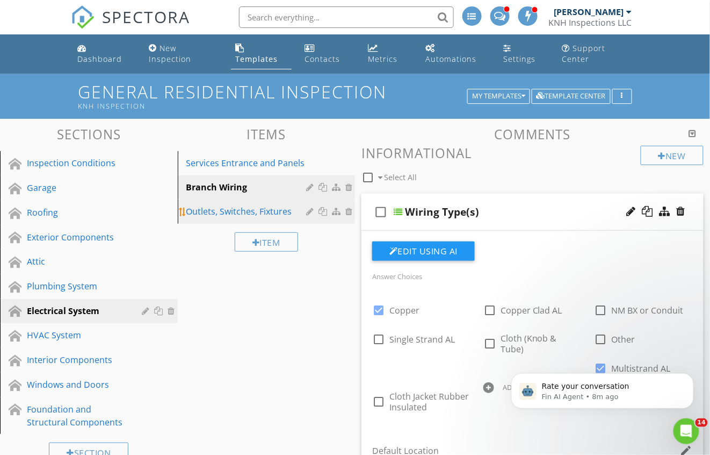
click at [221, 216] on div "Outlets, Switches, Fixtures" at bounding box center [248, 211] width 124 height 13
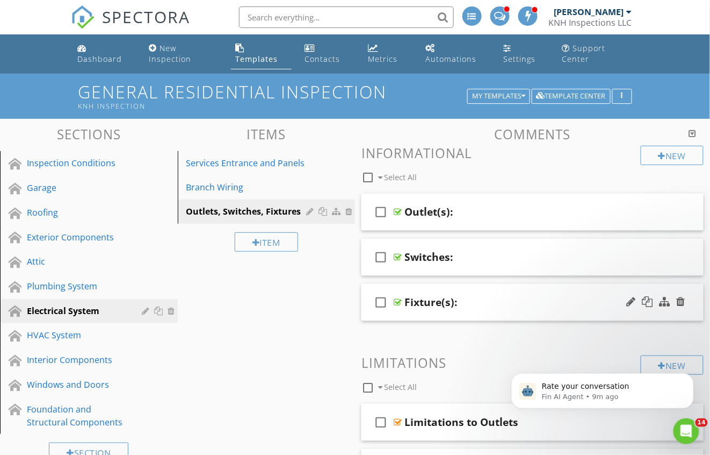
click at [489, 306] on div "Fixture(s):" at bounding box center [525, 302] width 241 height 13
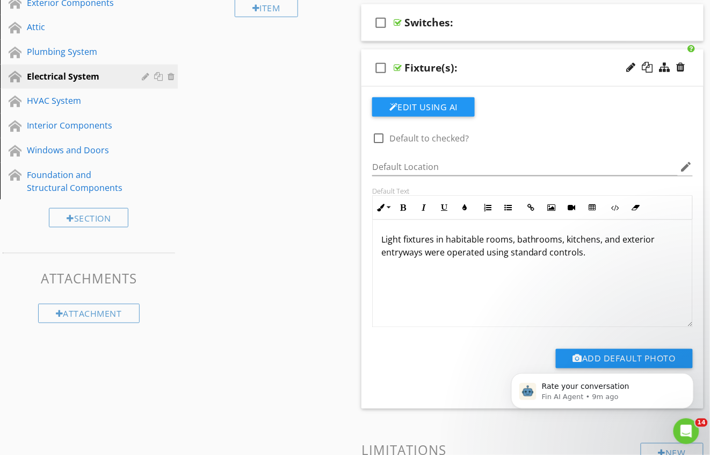
scroll to position [190, 0]
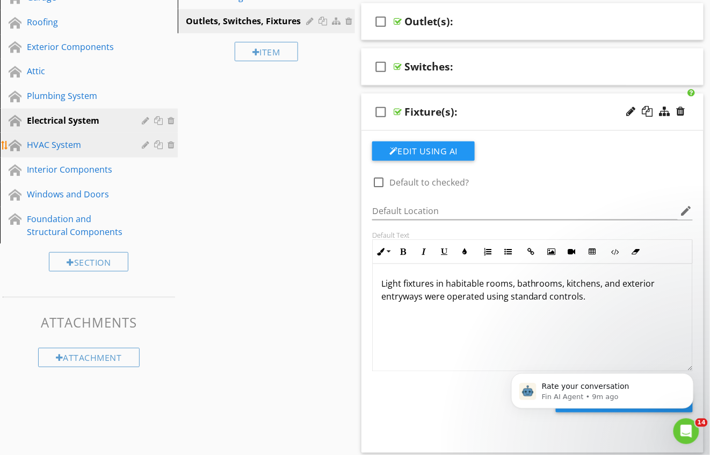
click at [110, 145] on div "HVAC System" at bounding box center [77, 144] width 100 height 13
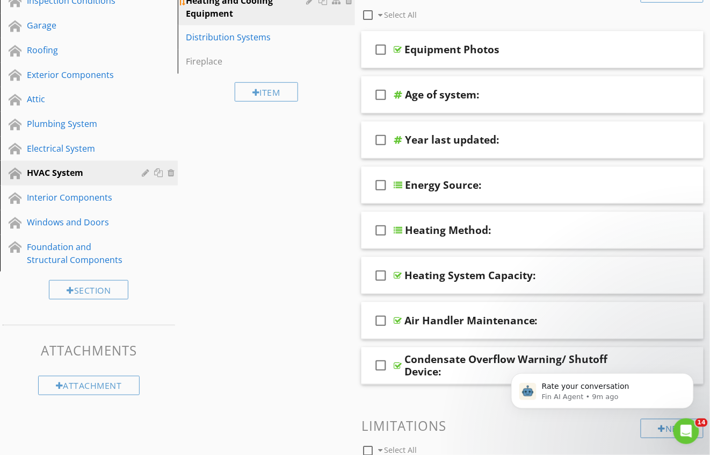
scroll to position [49, 0]
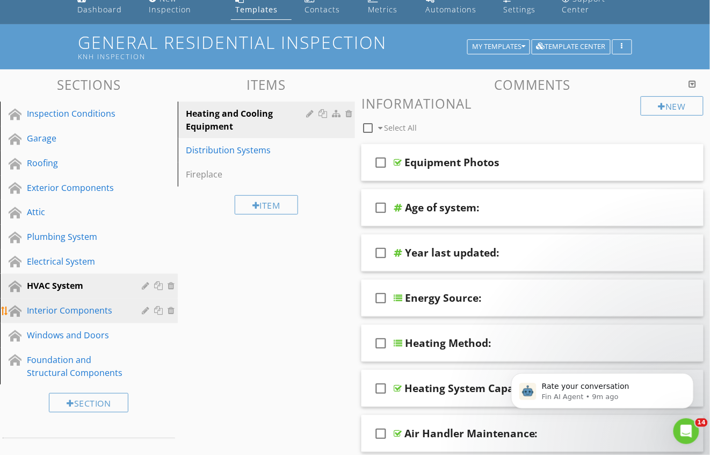
click at [87, 311] on div "Interior Components" at bounding box center [77, 310] width 100 height 13
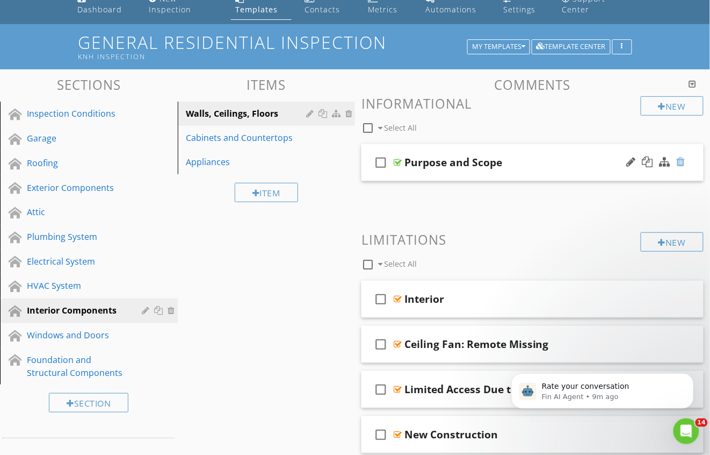
click at [678, 161] on div at bounding box center [681, 161] width 9 height 11
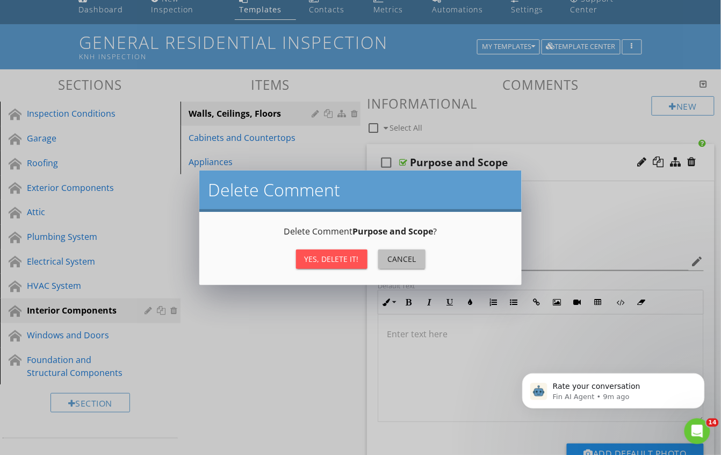
click at [395, 264] on div "Cancel" at bounding box center [402, 258] width 30 height 11
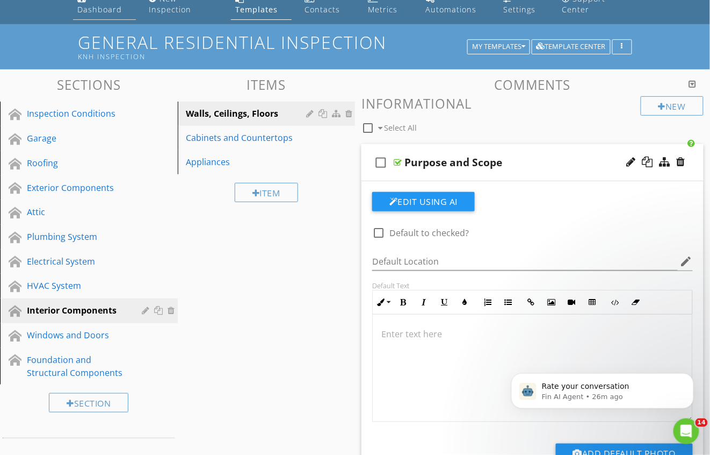
click at [93, 15] on div "Dashboard" at bounding box center [99, 9] width 45 height 10
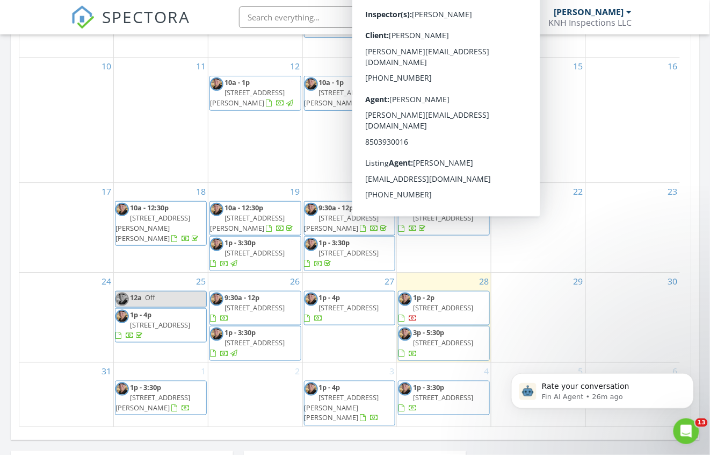
scroll to position [763, 0]
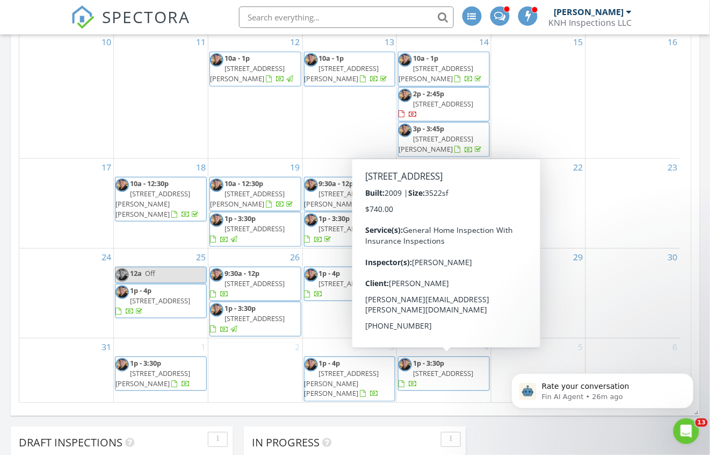
click at [698, 276] on div "August 2025 today list day week cal wk 4 wk month Sun Mon Tue Wed Thu Fri Sat 2…" at bounding box center [355, 112] width 689 height 596
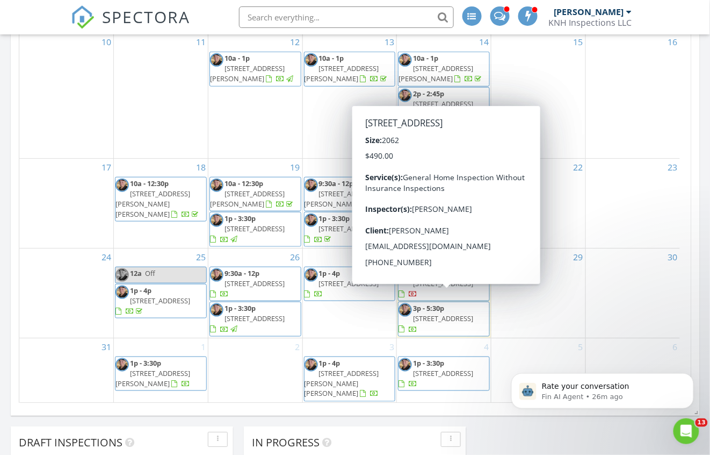
click at [464, 313] on span "9092 N 8 Mile Creek Rd, Pensacola 32534" at bounding box center [443, 318] width 60 height 10
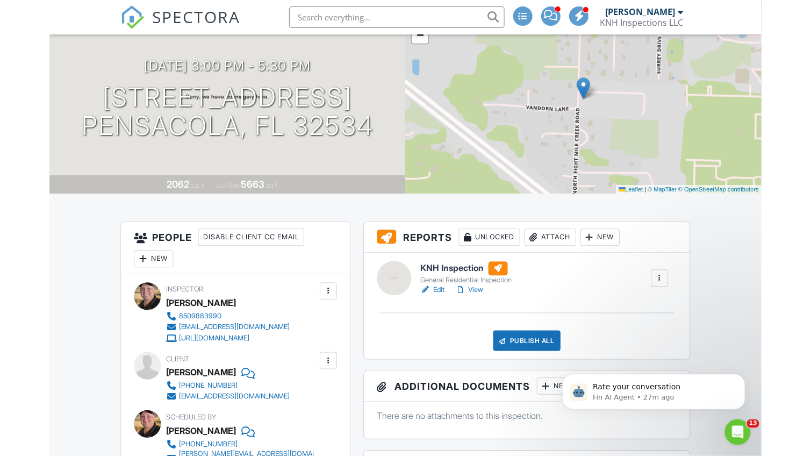
scroll to position [76, 0]
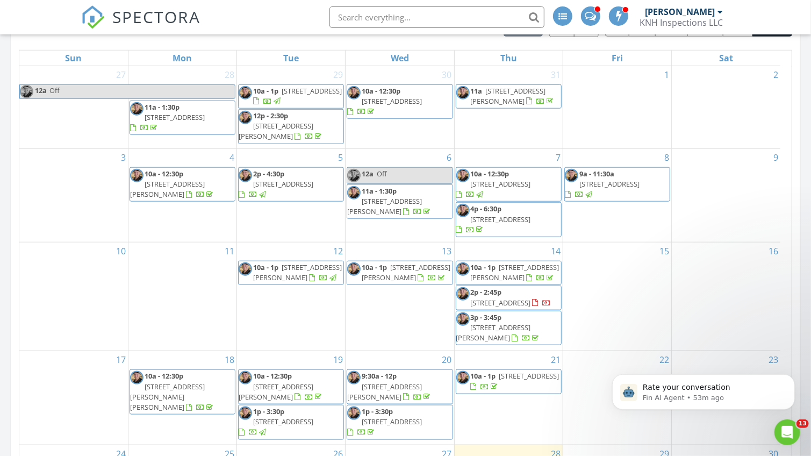
scroll to position [806, 0]
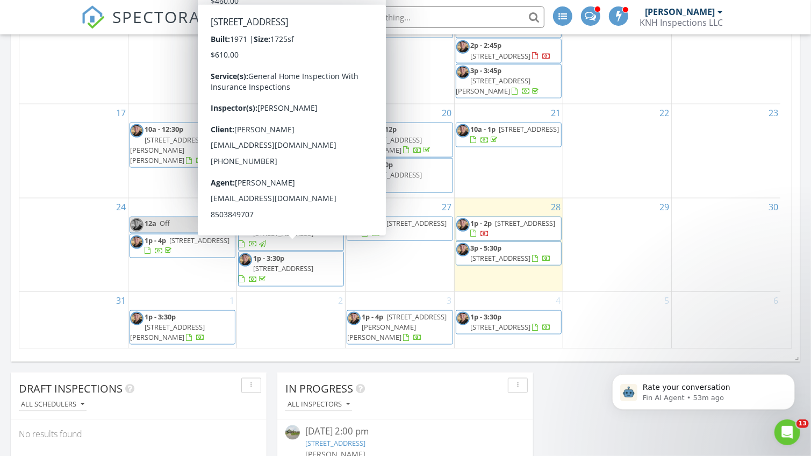
click at [285, 228] on span "[STREET_ADDRESS]" at bounding box center [283, 233] width 60 height 10
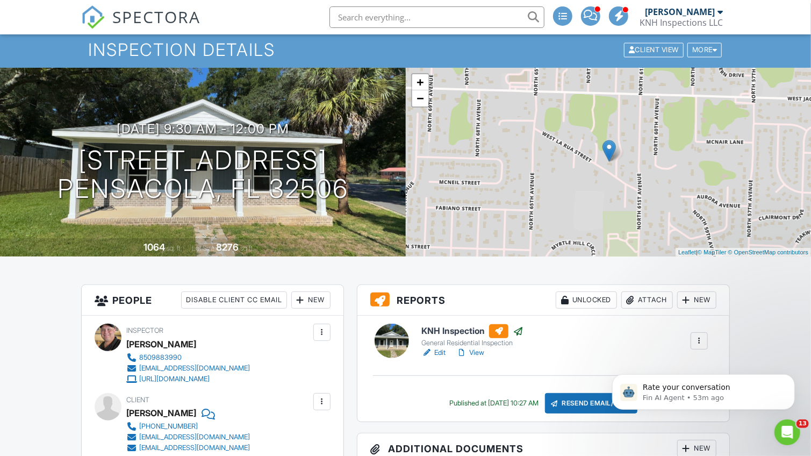
scroll to position [50, 0]
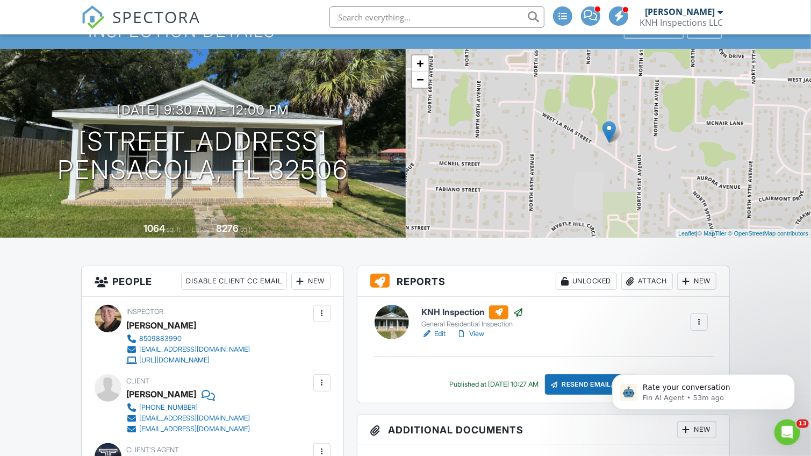
click at [484, 336] on link "View" at bounding box center [470, 333] width 28 height 11
